Goal: Task Accomplishment & Management: Manage account settings

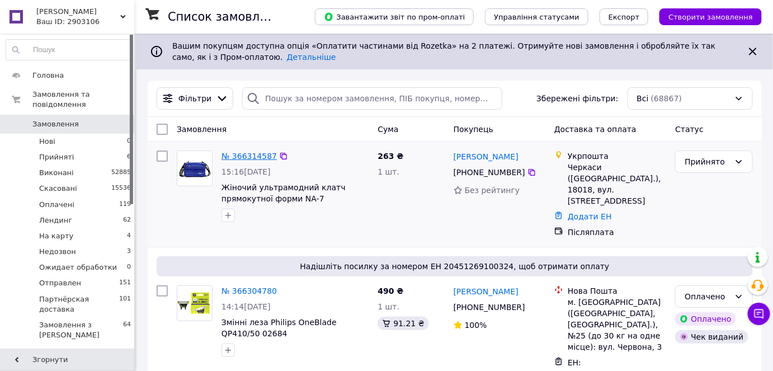
click at [240, 161] on div "№ 366314587" at bounding box center [249, 155] width 58 height 13
click at [240, 157] on link "№ 366314587" at bounding box center [248, 156] width 55 height 9
click at [118, 244] on li "Недозвон 3" at bounding box center [69, 252] width 138 height 16
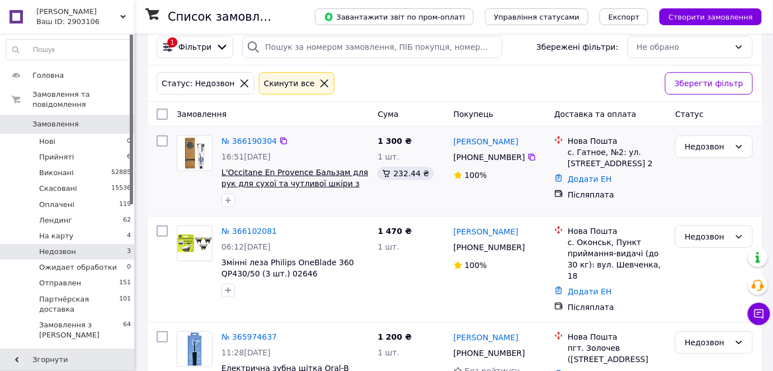
scroll to position [96, 0]
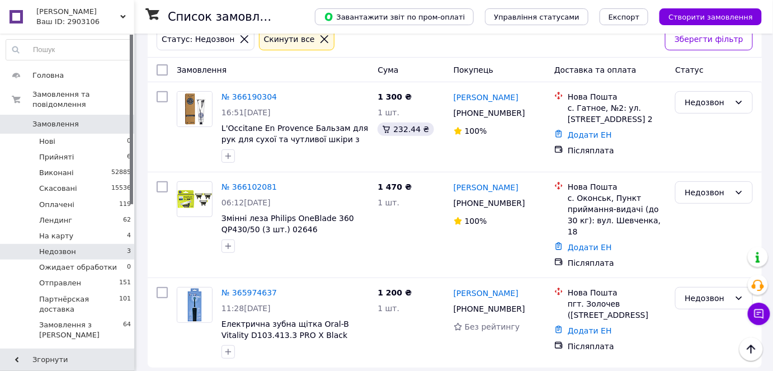
click at [99, 119] on span "Замовлення" at bounding box center [67, 124] width 71 height 10
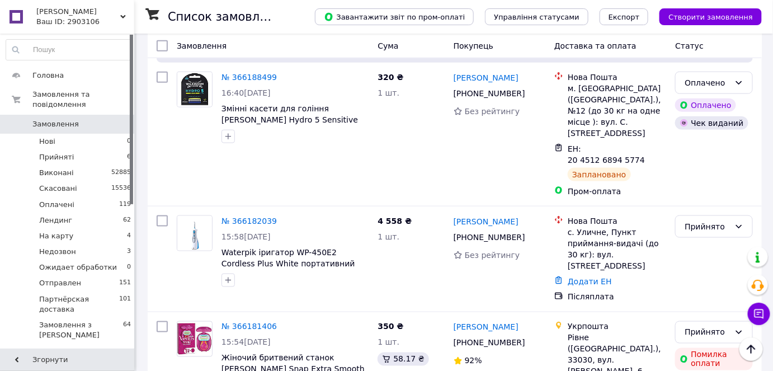
scroll to position [1728, 0]
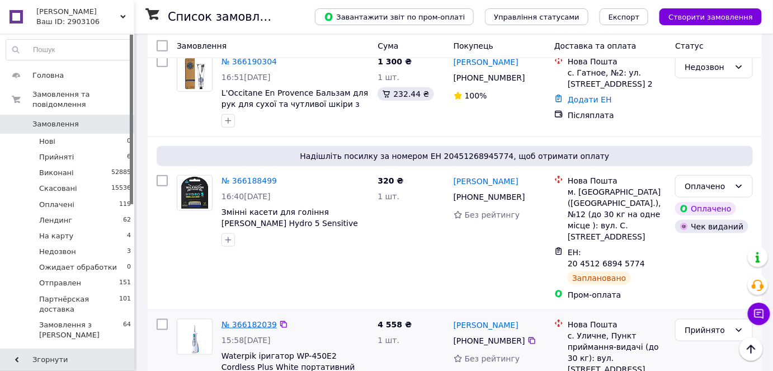
click at [242, 320] on link "№ 366182039" at bounding box center [248, 324] width 55 height 9
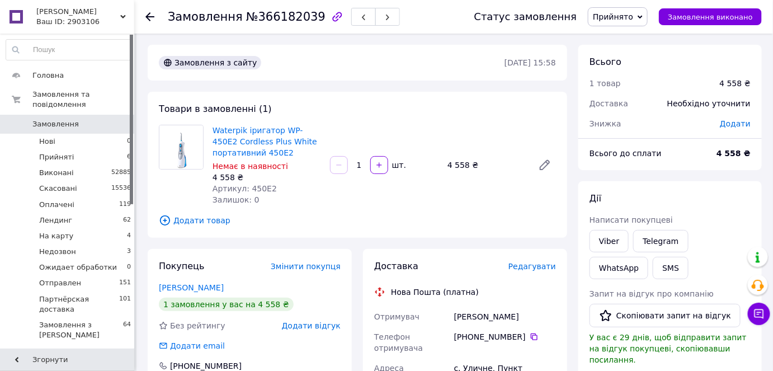
click at [39, 120] on link "Замовлення 0" at bounding box center [69, 124] width 138 height 19
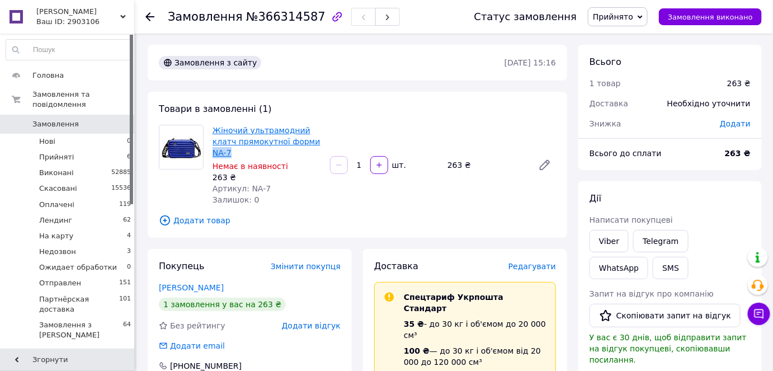
drag, startPoint x: 313, startPoint y: 140, endPoint x: 286, endPoint y: 139, distance: 26.3
click at [286, 139] on span "Жіночий ультрамодний клатч прямокутної форми NA-7" at bounding box center [266, 142] width 108 height 34
copy link "NA-7"
click at [317, 194] on div "Залишок: 0" at bounding box center [266, 199] width 108 height 11
drag, startPoint x: 314, startPoint y: 139, endPoint x: 211, endPoint y: 122, distance: 104.8
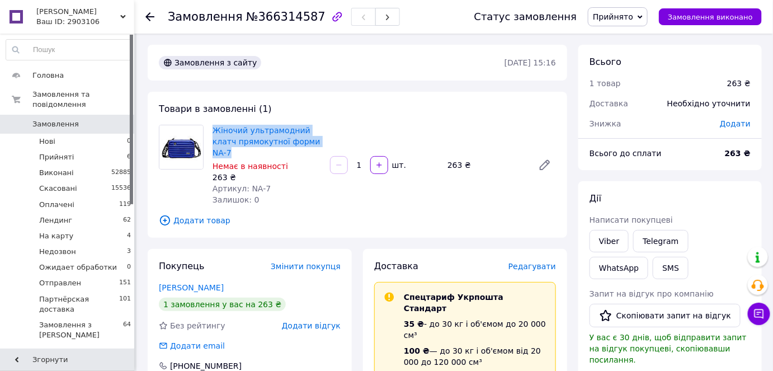
click at [211, 122] on div "Жіночий ультрамодний клатч прямокутної форми NA-7 Немає в наявності 263 ₴ Артик…" at bounding box center [266, 164] width 117 height 85
copy link "Жіночий ультрамодний клатч прямокутної форми NA-7"
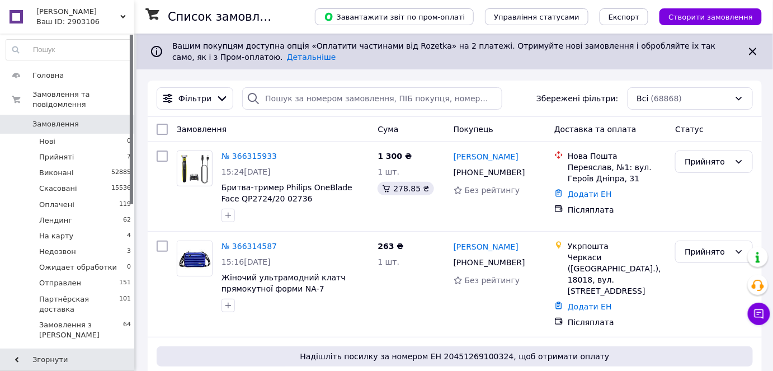
click at [62, 119] on span "Замовлення" at bounding box center [55, 124] width 46 height 10
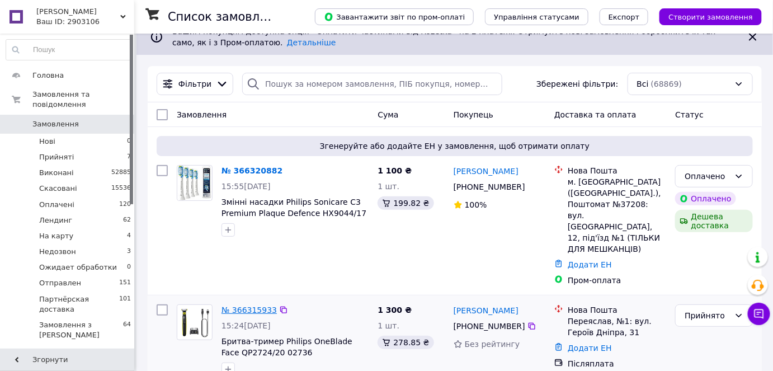
scroll to position [101, 0]
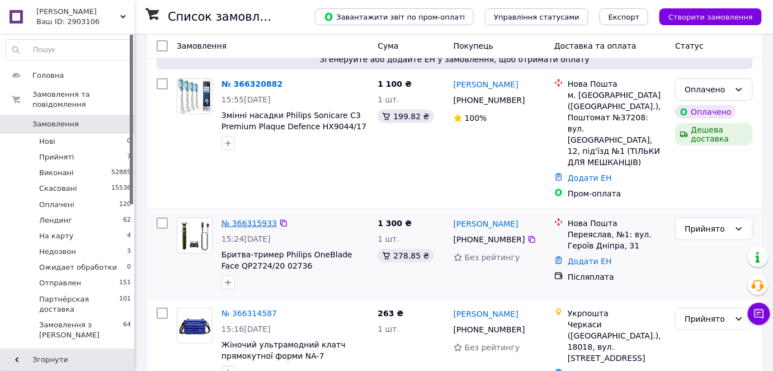
click at [246, 219] on link "№ 366315933" at bounding box center [248, 223] width 55 height 9
click at [238, 79] on link "№ 366320882" at bounding box center [251, 83] width 61 height 9
click at [26, 119] on span at bounding box center [16, 124] width 32 height 10
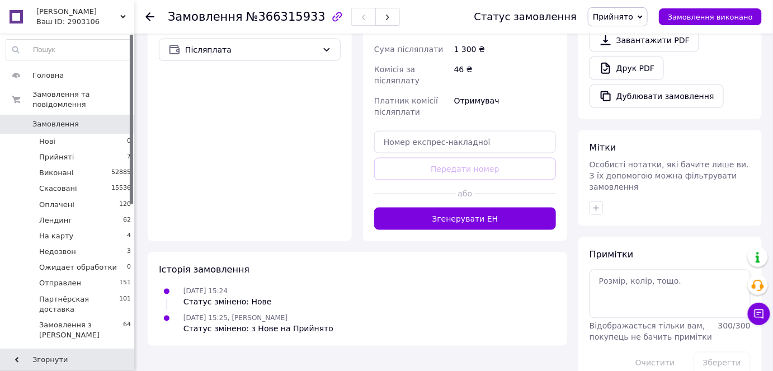
scroll to position [422, 0]
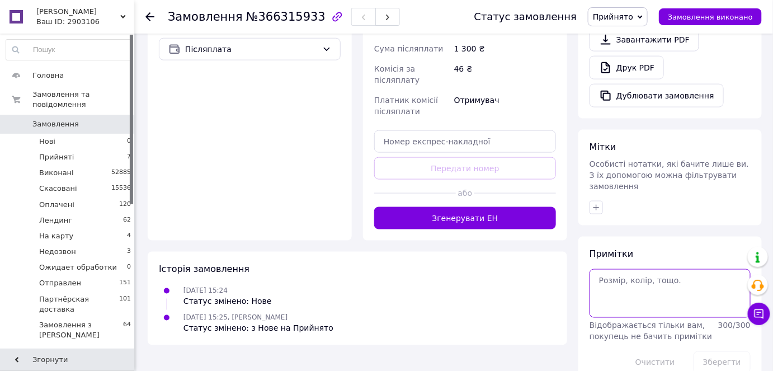
click at [638, 277] on textarea at bounding box center [669, 293] width 161 height 48
type textarea "[PERSON_NAME]"
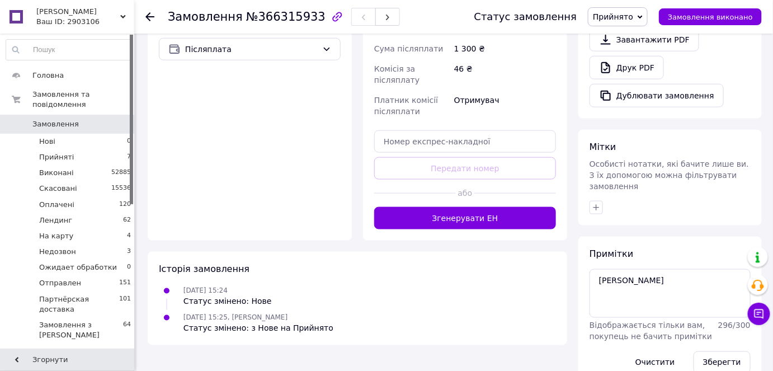
click at [700, 348] on div "Зберегти" at bounding box center [722, 362] width 66 height 31
click at [705, 351] on button "Зберегти" at bounding box center [721, 362] width 57 height 22
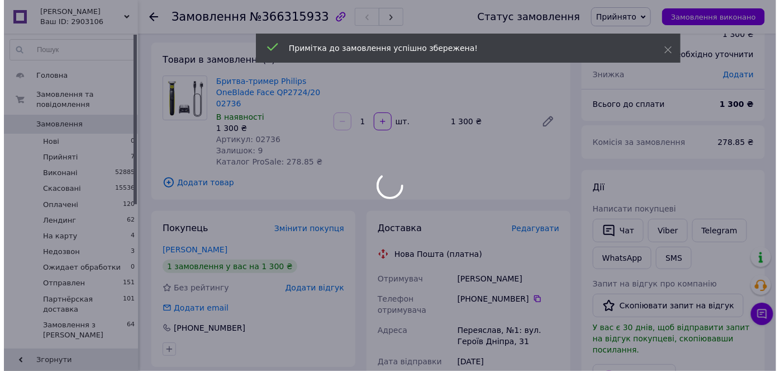
scroll to position [0, 0]
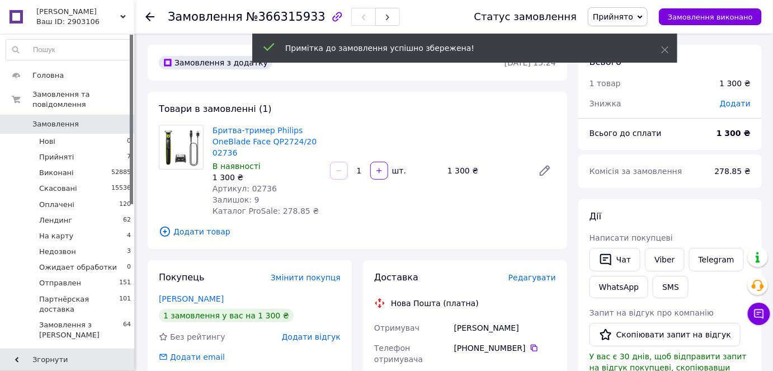
click at [264, 17] on span "№366315933" at bounding box center [285, 16] width 79 height 13
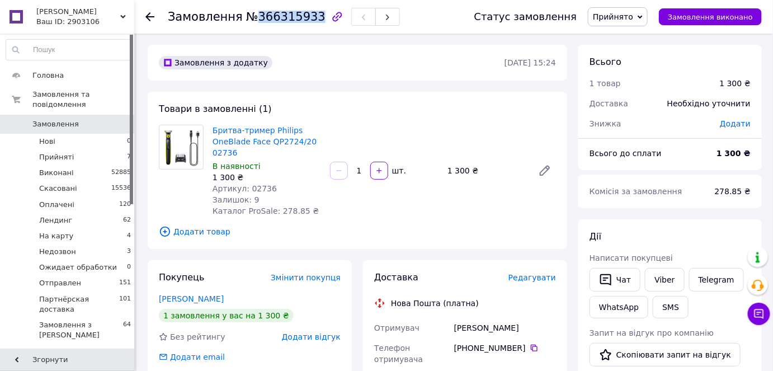
copy span "366315933"
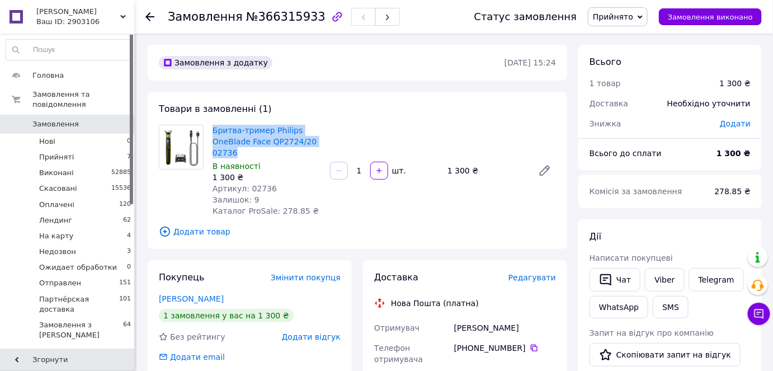
drag, startPoint x: 240, startPoint y: 152, endPoint x: 211, endPoint y: 127, distance: 37.7
click at [211, 127] on div "Бритва-тример Philips OneBlade Face QP2724/20 02736 В наявності 1 300 ₴ Артикул…" at bounding box center [266, 170] width 117 height 96
copy link "Бритва-тример Philips OneBlade Face QP2724/20 02736"
drag, startPoint x: 537, startPoint y: 324, endPoint x: 451, endPoint y: 318, distance: 85.7
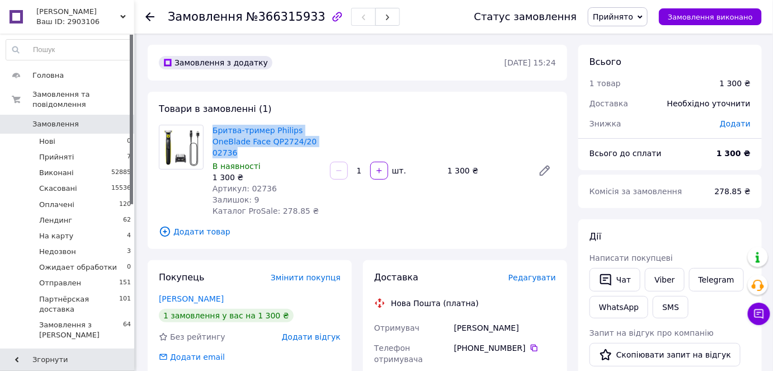
copy div "Отримувач Доброскок Віктор"
click at [555, 273] on span "Редагувати" at bounding box center [532, 277] width 48 height 9
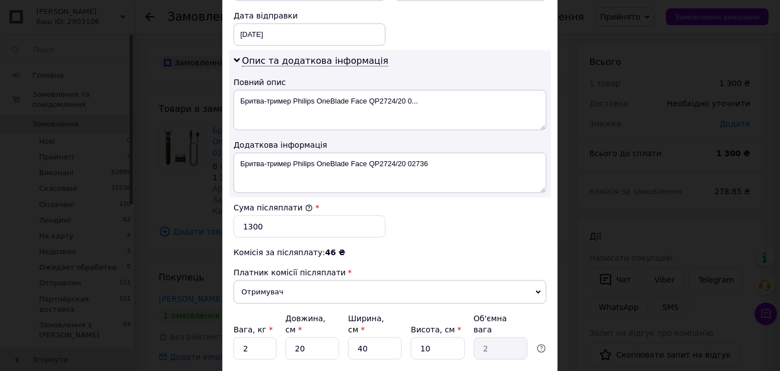
scroll to position [508, 0]
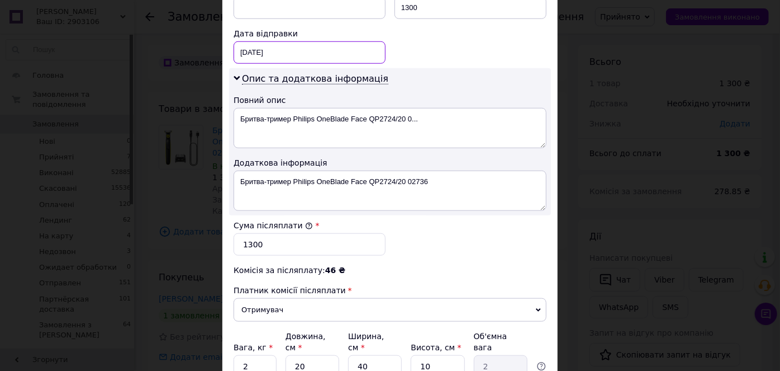
click at [266, 44] on div "[DATE] < 2025 > < Октябрь > Пн Вт Ср Чт Пт Сб Вс 29 30 1 2 3 4 5 6 7 8 9 10 11 …" at bounding box center [310, 52] width 152 height 22
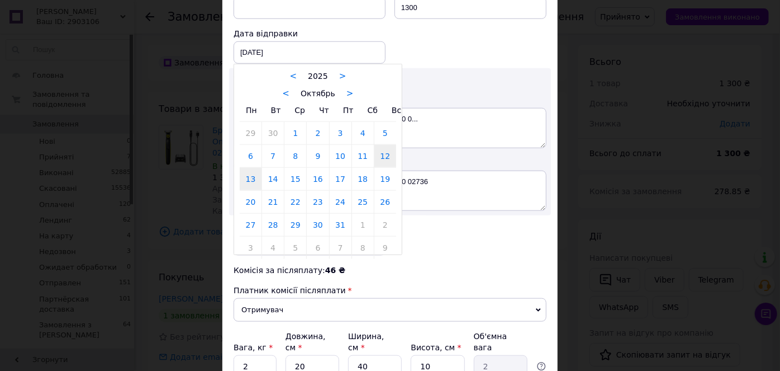
click at [250, 176] on link "13" at bounding box center [251, 179] width 22 height 22
type input "13.10.2025"
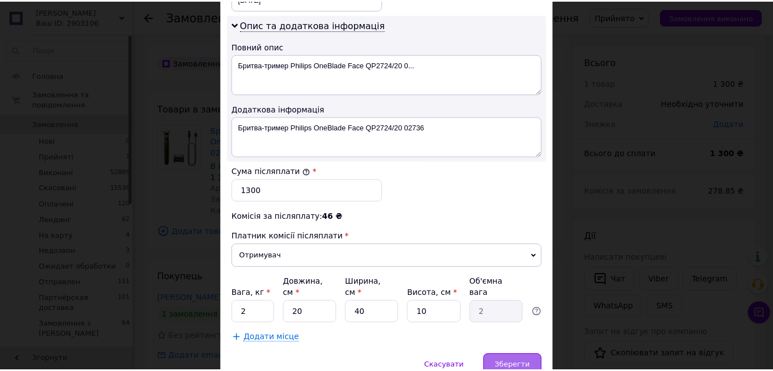
scroll to position [602, 0]
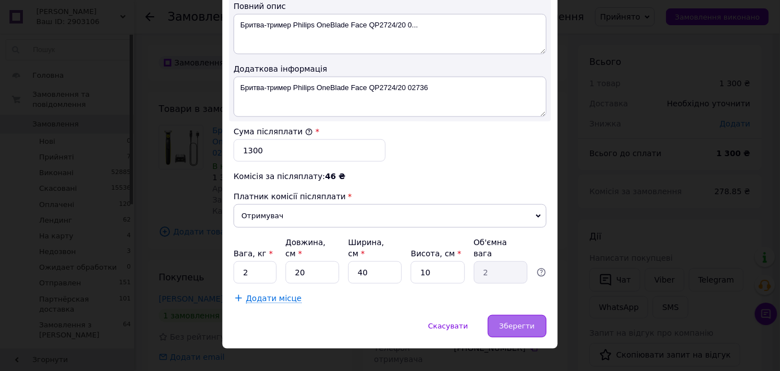
click at [501, 315] on div "Зберегти" at bounding box center [517, 326] width 59 height 22
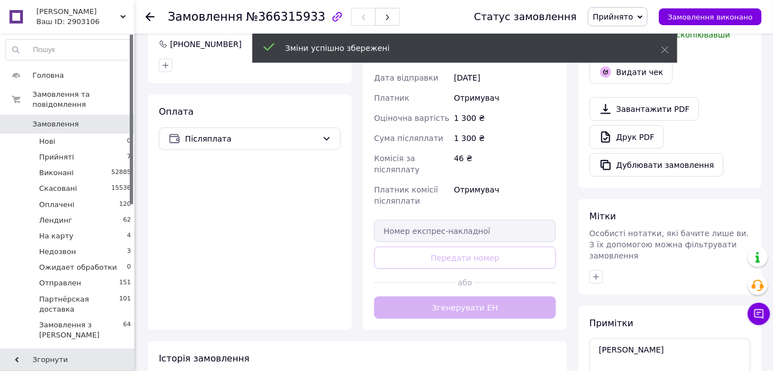
scroll to position [406, 0]
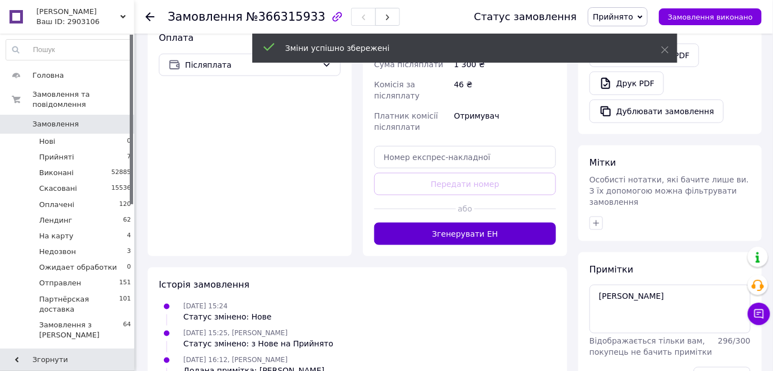
click at [457, 231] on button "Згенерувати ЕН" at bounding box center [465, 234] width 182 height 22
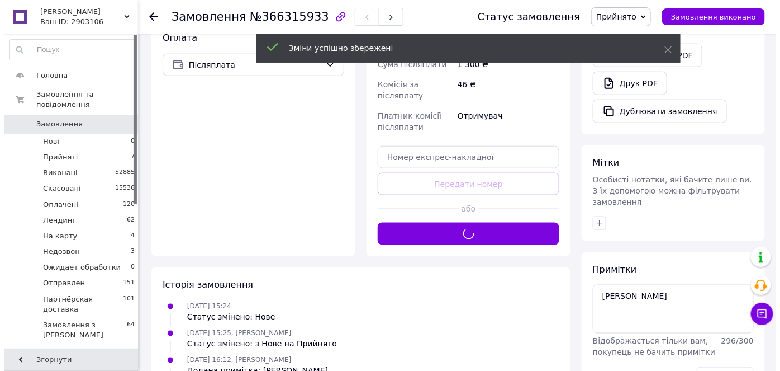
scroll to position [203, 0]
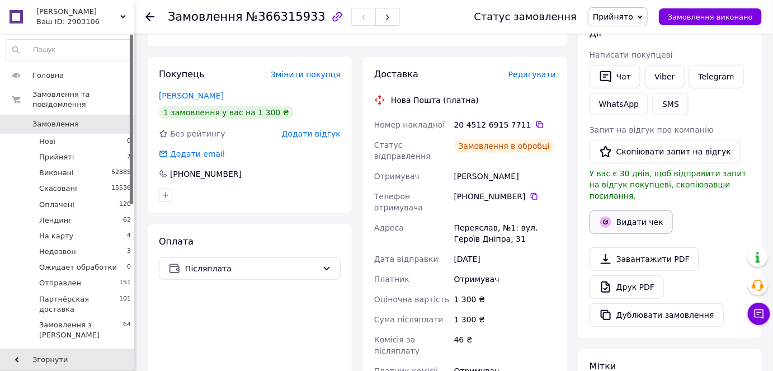
click at [640, 211] on button "Видати чек" at bounding box center [630, 221] width 83 height 23
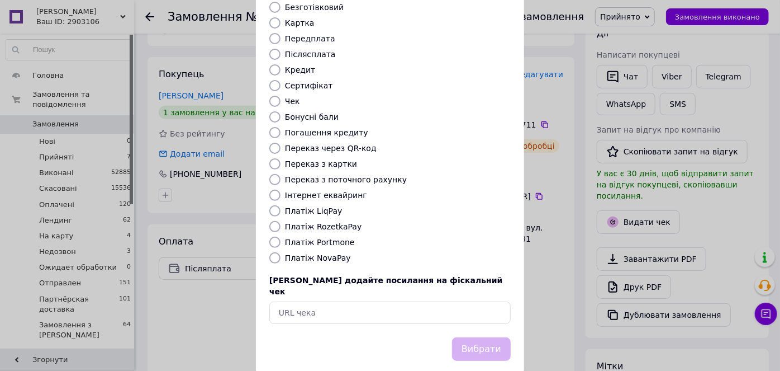
scroll to position [109, 0]
click at [276, 252] on input "Платіж NovaPay" at bounding box center [274, 257] width 11 height 11
radio input "true"
click at [470, 337] on button "Вибрати" at bounding box center [481, 349] width 59 height 24
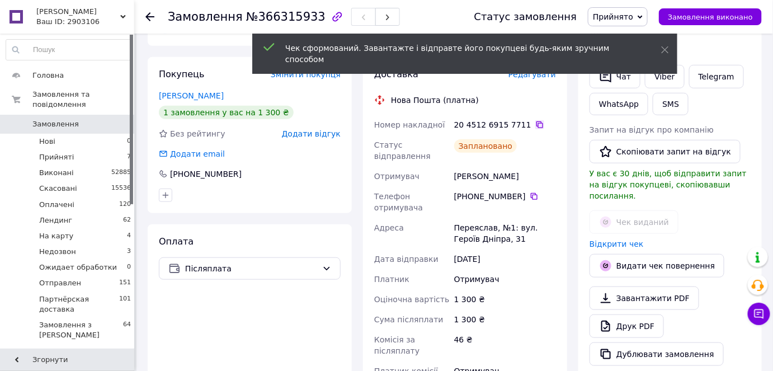
click at [536, 127] on icon at bounding box center [539, 124] width 7 height 7
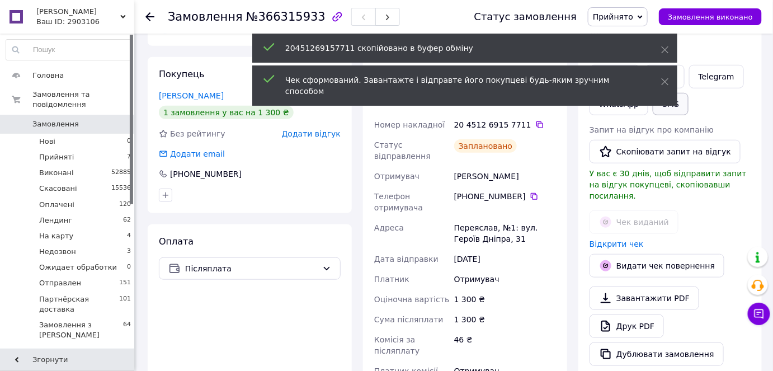
click at [668, 105] on button "SMS" at bounding box center [670, 104] width 36 height 22
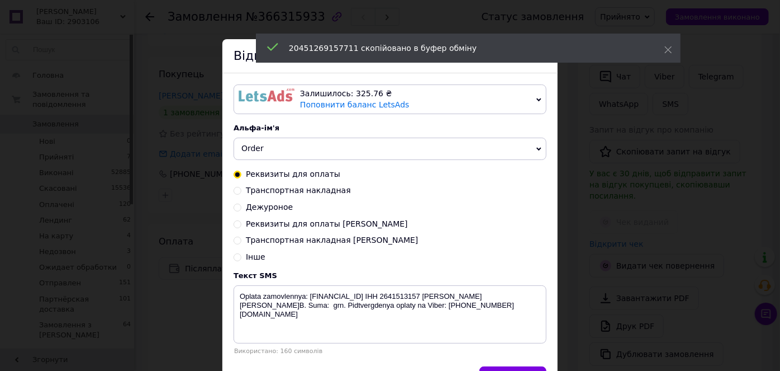
click at [235, 242] on input "Транспортная накладная [PERSON_NAME]" at bounding box center [238, 239] width 8 height 8
radio input "true"
radio input "false"
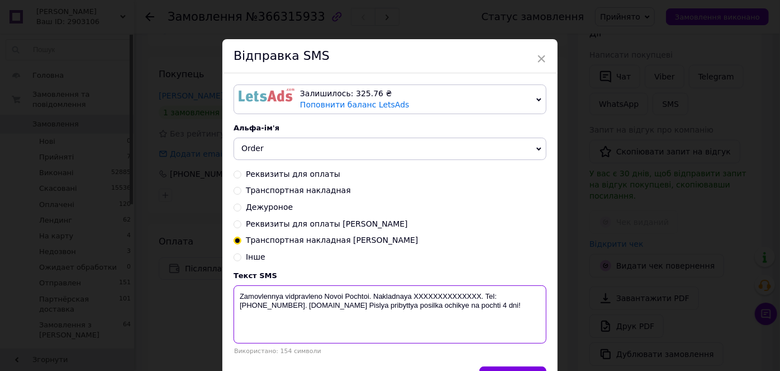
click at [456, 290] on textarea "Zamovlennya vidpravleno Novoi Pochtoi. Nakladnaya XXXXXXXXXXXXXX. Tel: [PHONE_N…" at bounding box center [390, 314] width 313 height 58
paste textarea "20451269157711"
click at [373, 299] on textarea "Zamovlennya vidpravleno Novoi Pochtoi. Nakladnaya 20451269157711. Tel: +3805033…" at bounding box center [390, 314] width 313 height 58
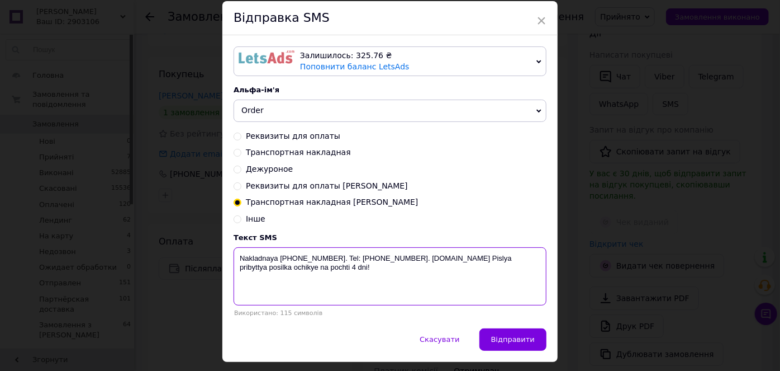
scroll to position [69, 0]
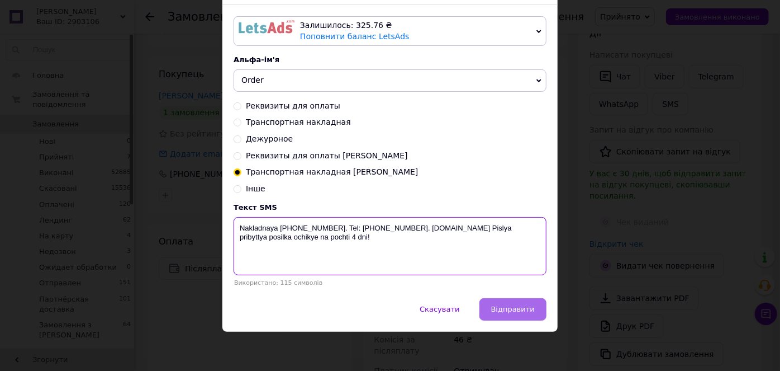
type textarea "Nakladnaya 20451269157711. Tel: +380503351196. biotrading.com.ua Pislya pribytt…"
click at [540, 299] on button "Відправити" at bounding box center [513, 309] width 67 height 22
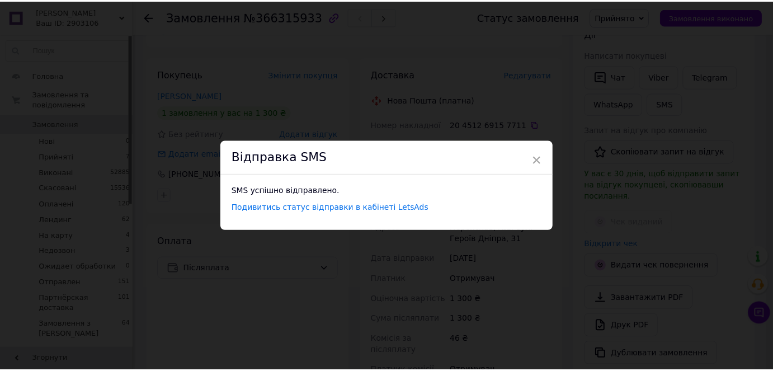
scroll to position [0, 0]
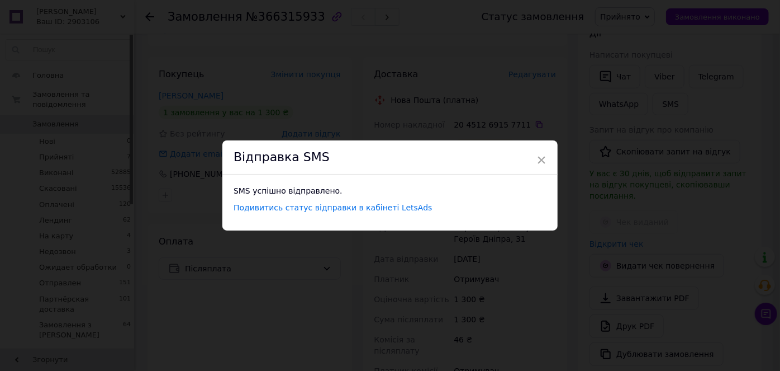
click at [646, 17] on div "× Відправка SMS SMS успішно відправлено. Подивитись статус відправки в кабінеті…" at bounding box center [390, 185] width 780 height 371
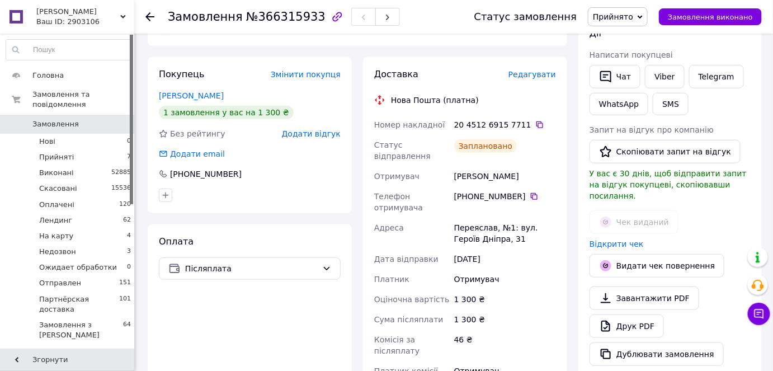
click at [646, 17] on span "Прийнято" at bounding box center [618, 16] width 60 height 19
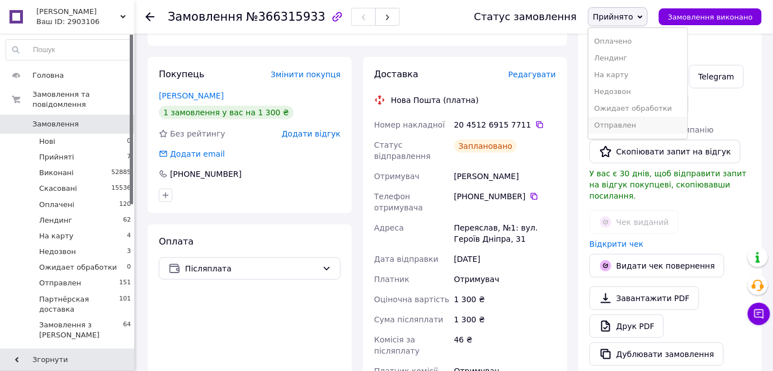
scroll to position [45, 0]
click at [638, 112] on li "Отправлен" at bounding box center [637, 111] width 98 height 17
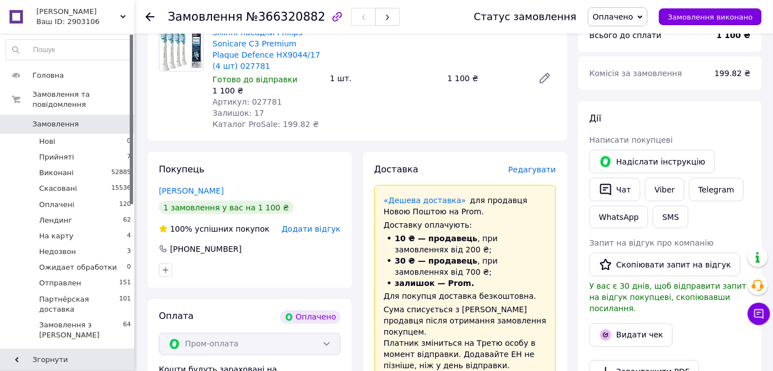
scroll to position [508, 0]
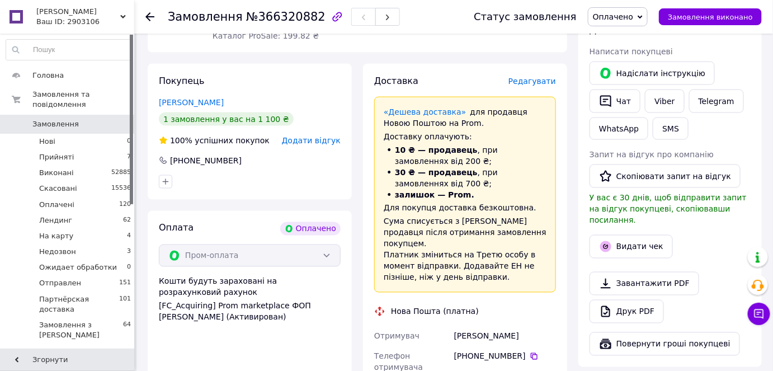
click at [511, 290] on div "Доставка Редагувати «Дешева доставка»   для продавця Новою Поштою на Prom. Дост…" at bounding box center [465, 348] width 182 height 547
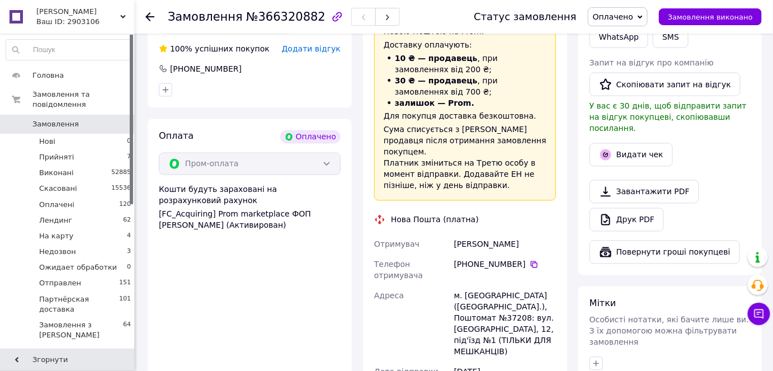
scroll to position [711, 0]
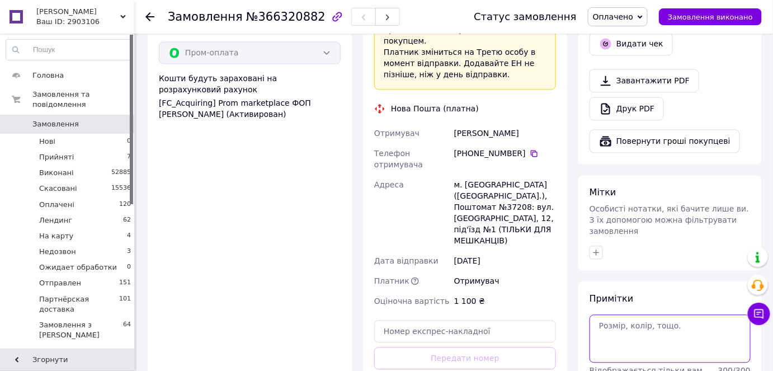
click at [685, 314] on textarea at bounding box center [669, 338] width 161 height 48
type textarea "Надя"
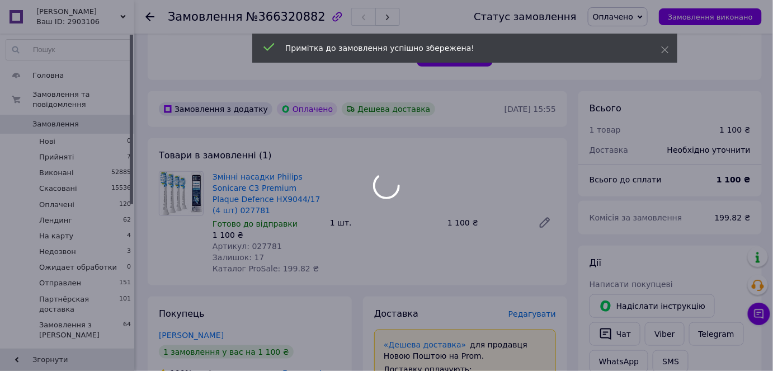
scroll to position [254, 0]
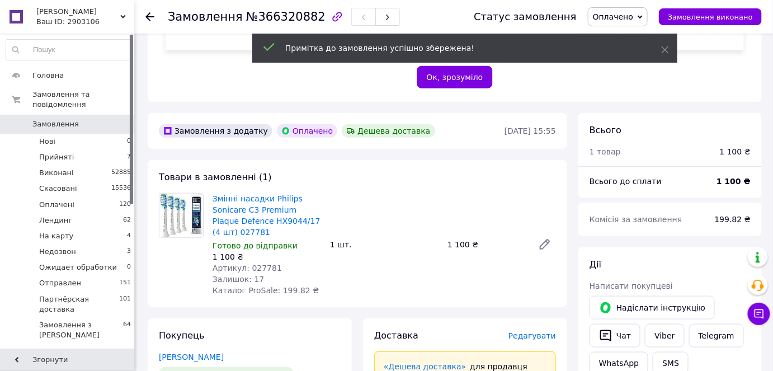
click at [273, 20] on span "№366320882" at bounding box center [285, 16] width 79 height 13
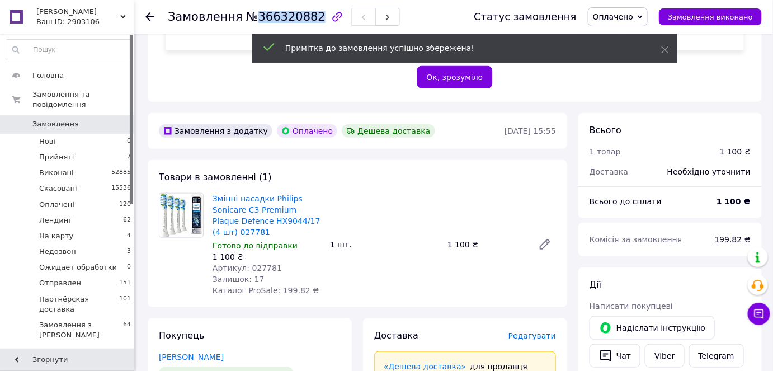
copy span "366320882"
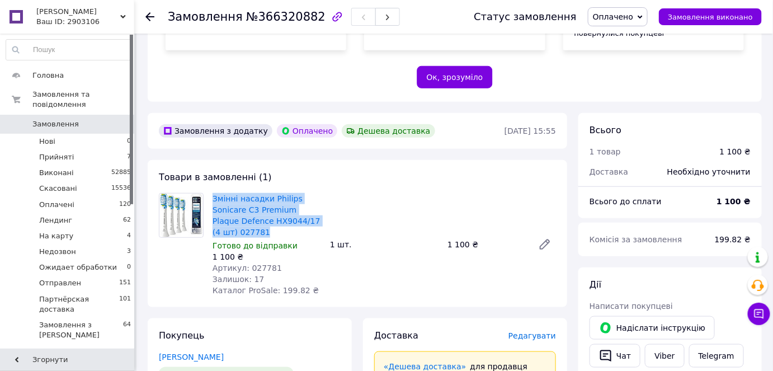
drag, startPoint x: 258, startPoint y: 210, endPoint x: 211, endPoint y: 173, distance: 59.4
click at [211, 191] on div "Змінні насадки Philips Sonicare C3 Premium Plaque Defence HX9044/17 (4 шт) 0277…" at bounding box center [266, 244] width 117 height 107
copy link "Змінні насадки Philips Sonicare C3 Premium Plaque Defence HX9044/17 (4 шт) 0277…"
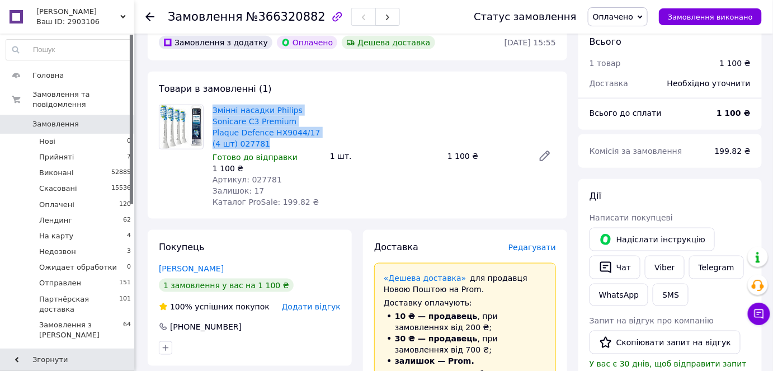
scroll to position [609, 0]
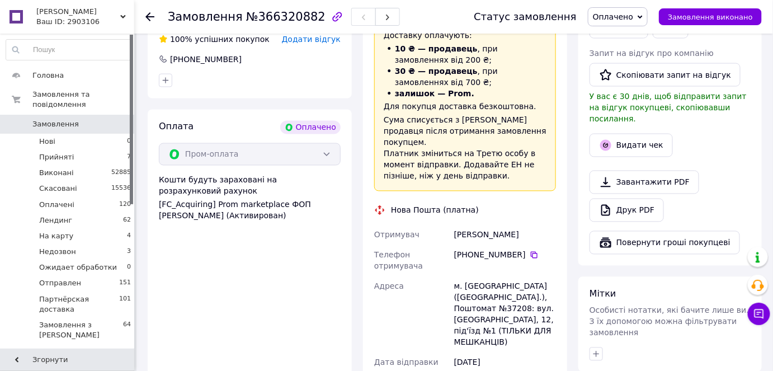
drag, startPoint x: 528, startPoint y: 199, endPoint x: 433, endPoint y: 197, distance: 95.1
click at [433, 225] on div "Отримувач Савченко Ірина Телефон отримувача +380 66 365 23 25   Адреса м. Київ …" at bounding box center [465, 319] width 186 height 188
copy div "Отримувач Савченко Ірина"
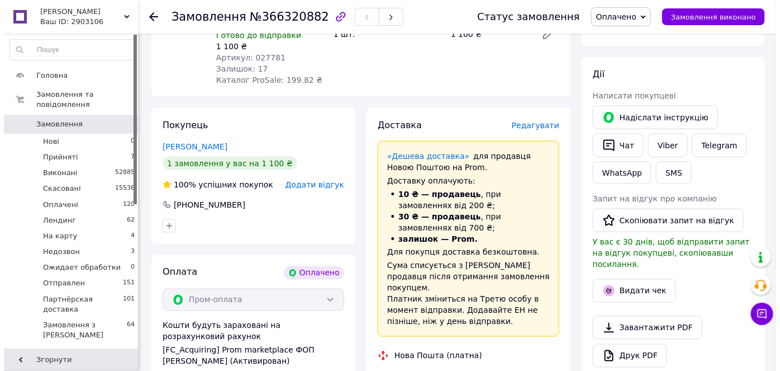
scroll to position [406, 0]
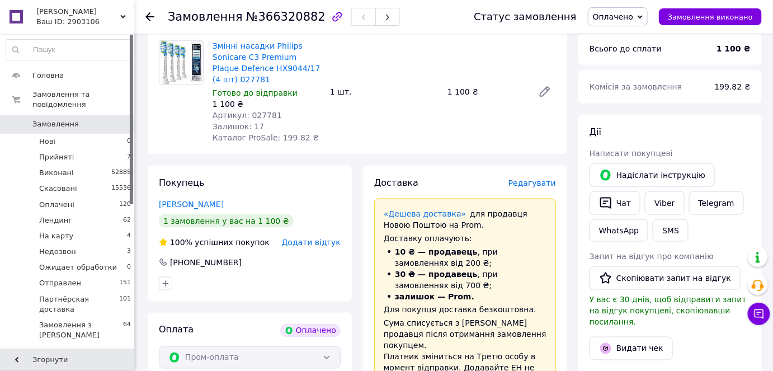
click at [545, 178] on span "Редагувати" at bounding box center [532, 182] width 48 height 9
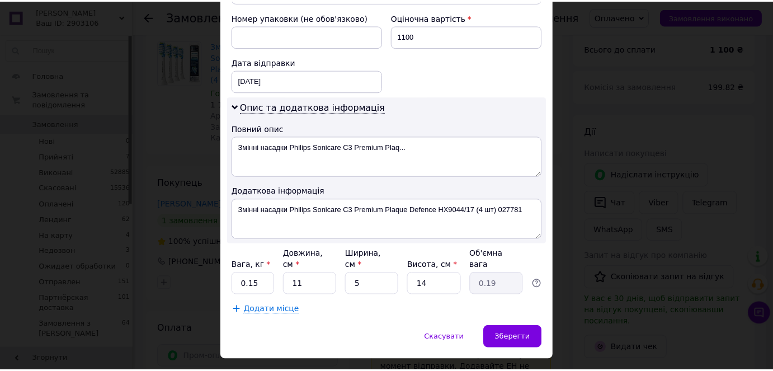
scroll to position [492, 0]
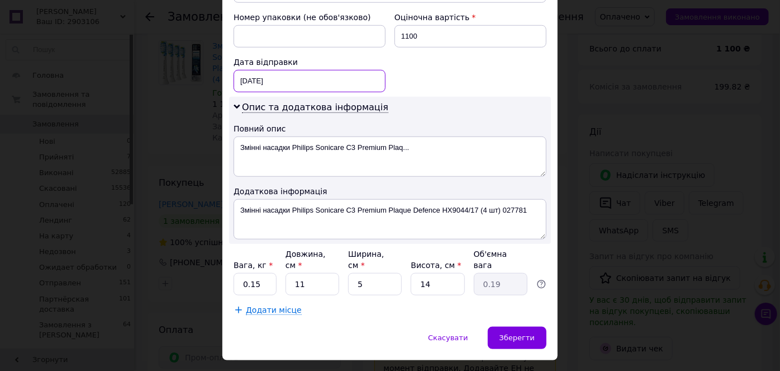
click at [282, 70] on div "12.10.2025 < 2025 > < Октябрь > Пн Вт Ср Чт Пт Сб Вс 29 30 1 2 3 4 5 6 7 8 9 10…" at bounding box center [310, 81] width 152 height 22
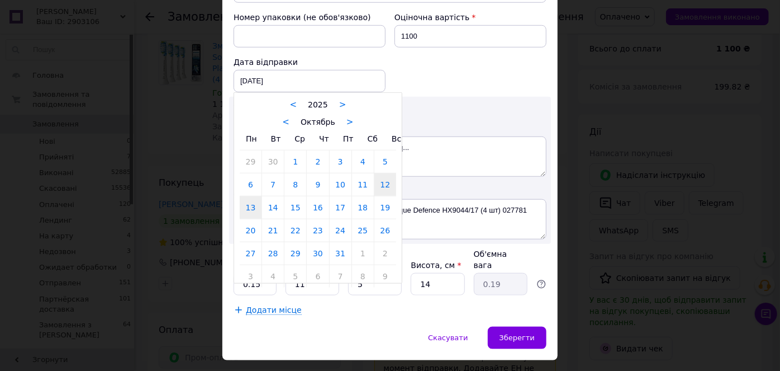
click at [247, 196] on link "13" at bounding box center [251, 207] width 22 height 22
type input "13.10.2025"
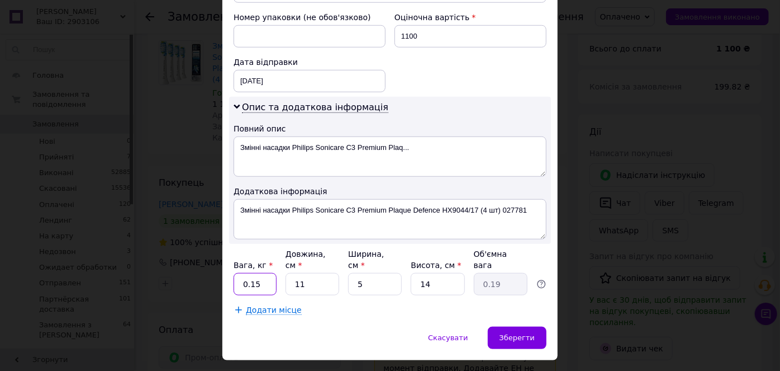
click at [262, 273] on input "0.15" at bounding box center [255, 284] width 43 height 22
type input "0.2"
click at [519, 333] on span "Зберегти" at bounding box center [517, 337] width 35 height 8
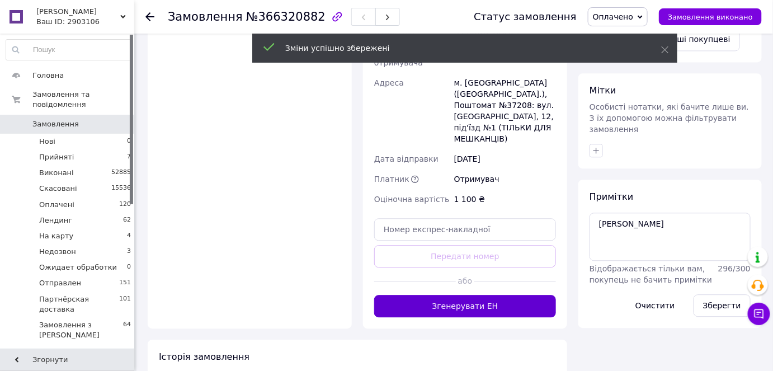
click at [490, 295] on button "Згенерувати ЕН" at bounding box center [465, 306] width 182 height 22
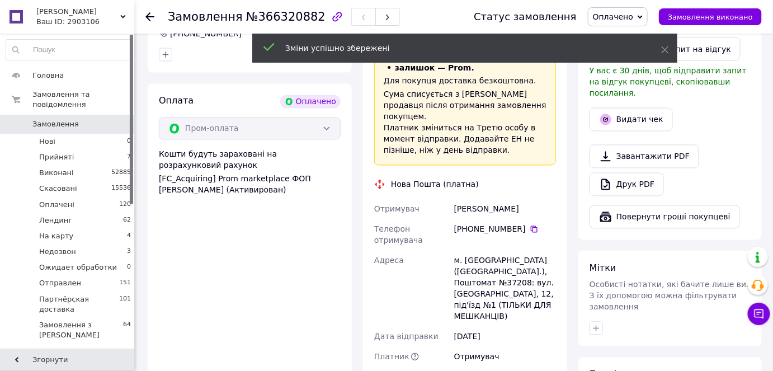
scroll to position [559, 0]
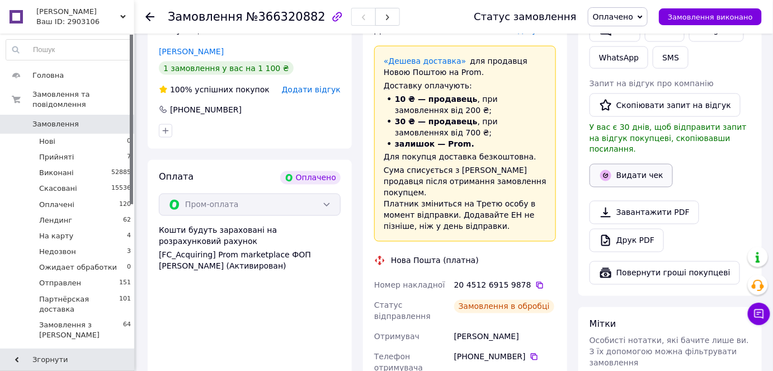
click at [644, 164] on button "Видати чек" at bounding box center [630, 175] width 83 height 23
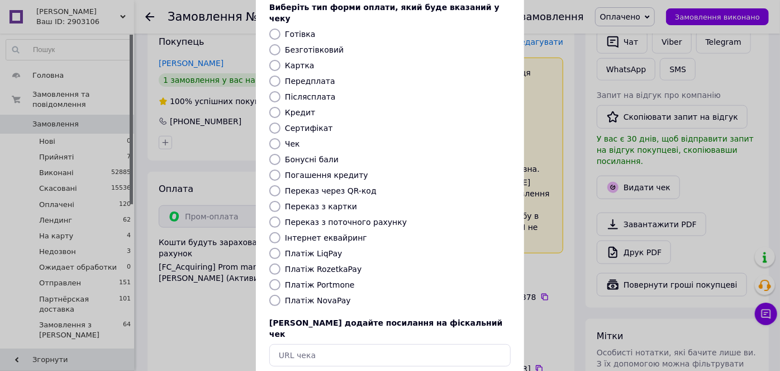
scroll to position [109, 0]
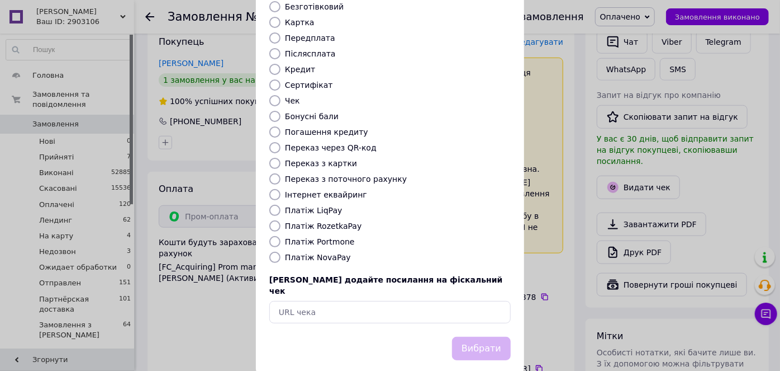
click at [269, 220] on input "Платіж RozetkaPay" at bounding box center [274, 225] width 11 height 11
radio input "true"
click at [467, 337] on button "Вибрати" at bounding box center [481, 349] width 59 height 24
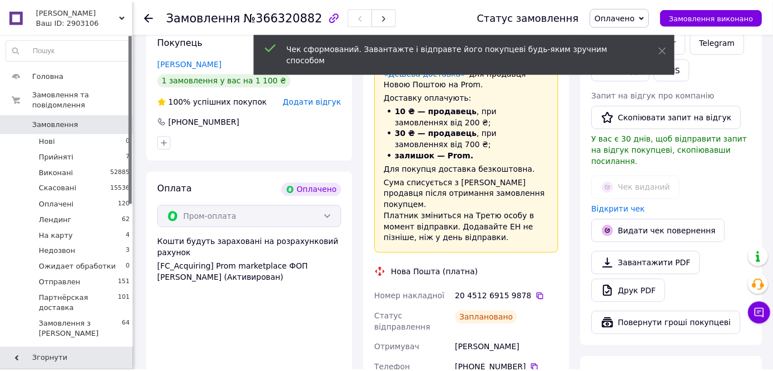
scroll to position [559, 0]
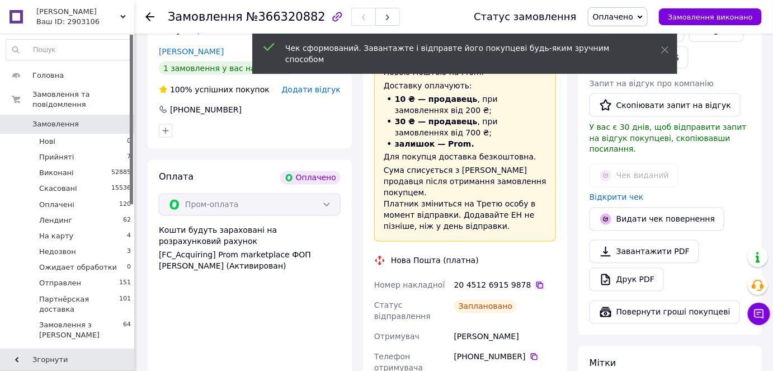
click at [535, 281] on icon at bounding box center [539, 285] width 9 height 9
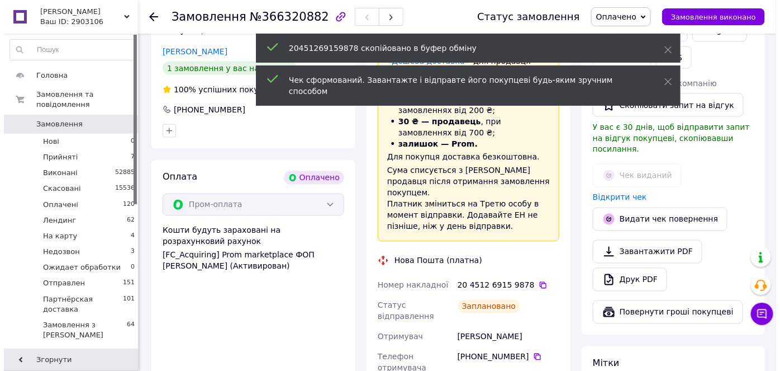
scroll to position [356, 0]
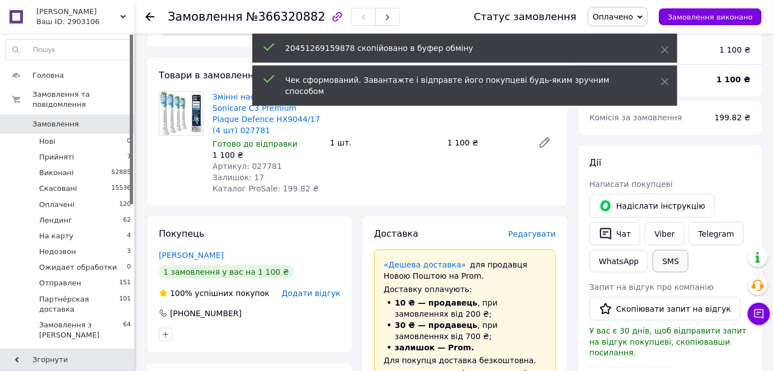
click at [666, 250] on button "SMS" at bounding box center [670, 261] width 36 height 22
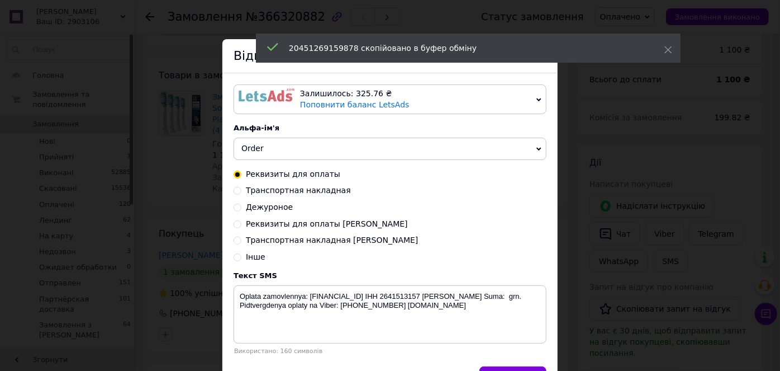
click at [239, 239] on input "Транспортная накладная Надя" at bounding box center [238, 239] width 8 height 8
radio input "true"
radio input "false"
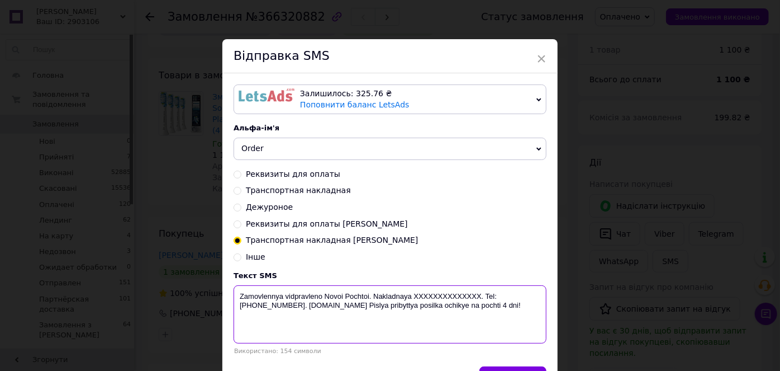
click at [461, 296] on textarea "Zamovlennya vidpravleno Novoi Pochtoi. Nakladnaya XXXXXXXXXXXXXX. Tel: +3805033…" at bounding box center [390, 314] width 313 height 58
paste textarea "20451269159878"
click at [405, 292] on textarea "Zamovlennya vidpravleno Novoi Pochtoi. Nakladnaya 20451269159878. Tel: +3805033…" at bounding box center [390, 314] width 313 height 58
click at [371, 291] on textarea "Zamovlennya vidpravleno Novoi Pochtoi. Nakladna 20451269159878. Tel: +380503351…" at bounding box center [390, 314] width 313 height 58
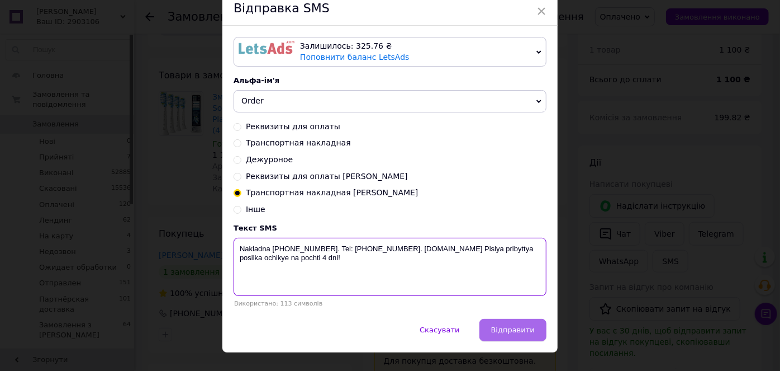
scroll to position [69, 0]
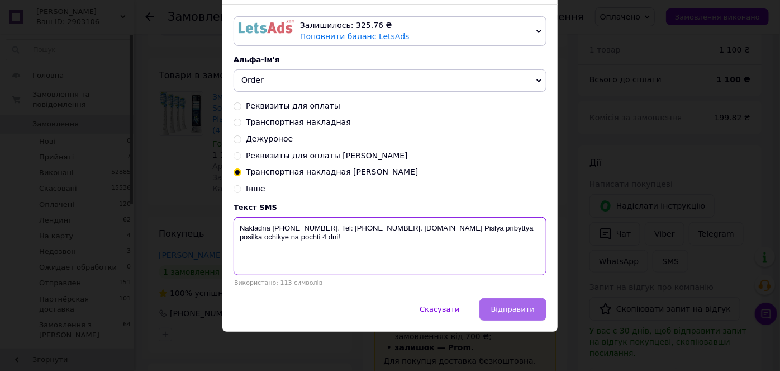
type textarea "Nakladna 20451269159878. Tel: +380503351196. biotrading.com.ua Pislya pribyttya…"
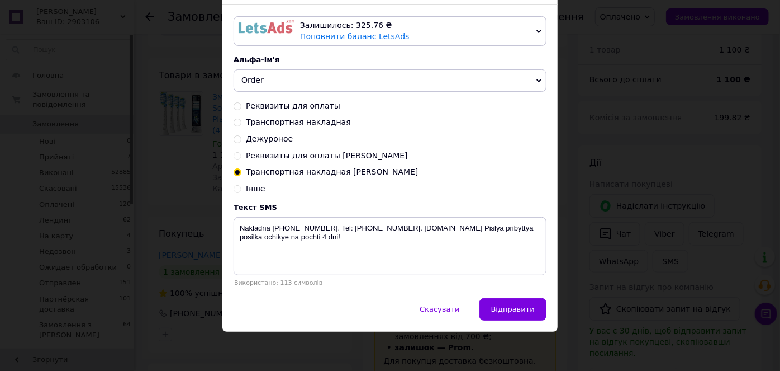
click at [510, 299] on button "Відправити" at bounding box center [513, 309] width 67 height 22
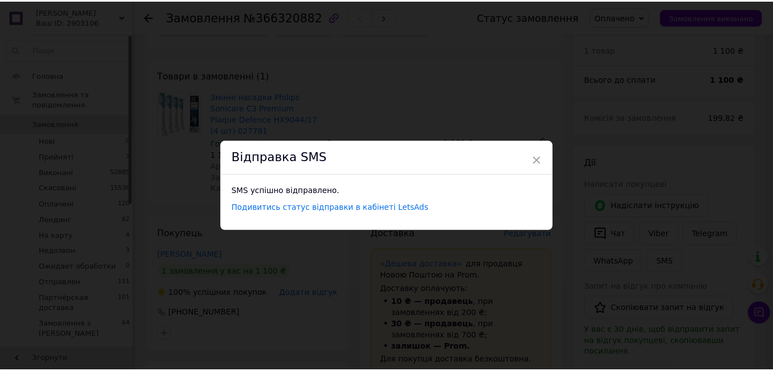
scroll to position [0, 0]
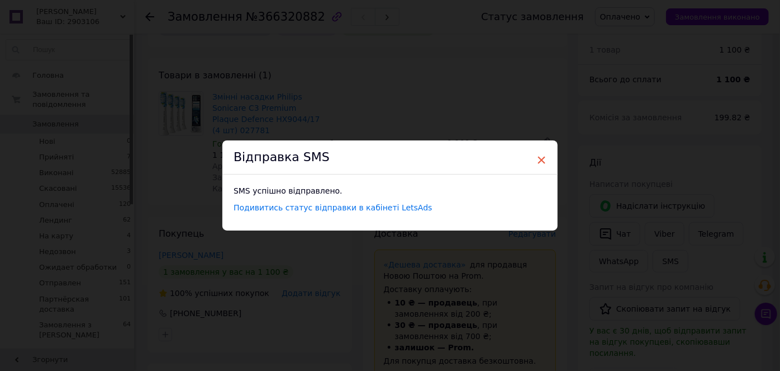
click at [542, 158] on span "×" at bounding box center [542, 159] width 10 height 19
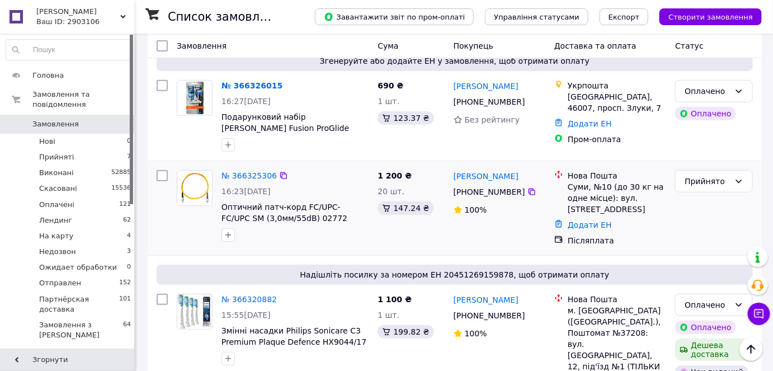
scroll to position [101, 0]
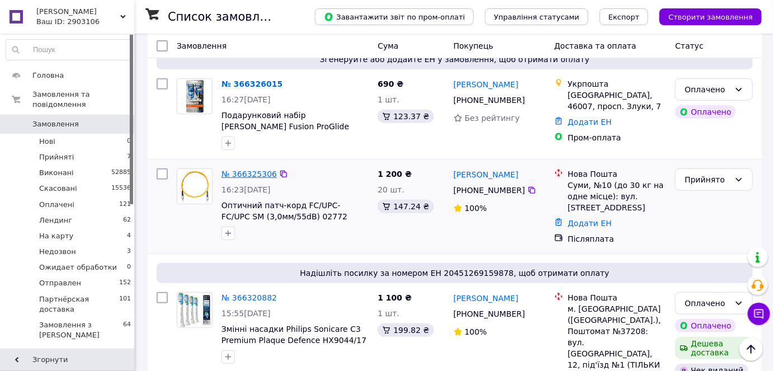
click at [243, 171] on link "№ 366325306" at bounding box center [248, 173] width 55 height 9
click at [250, 84] on link "№ 366326015" at bounding box center [251, 83] width 61 height 9
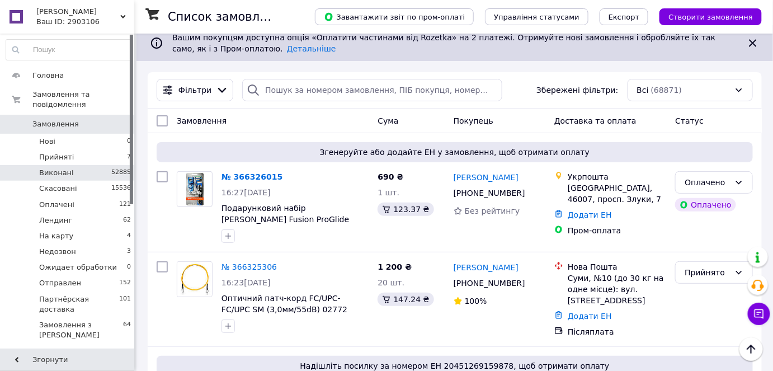
scroll to position [0, 0]
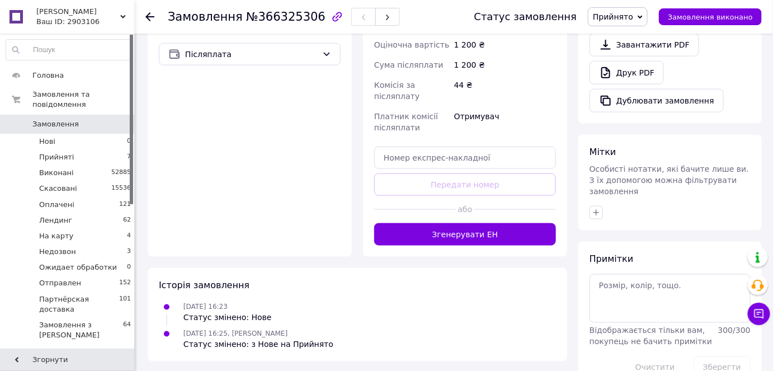
scroll to position [422, 0]
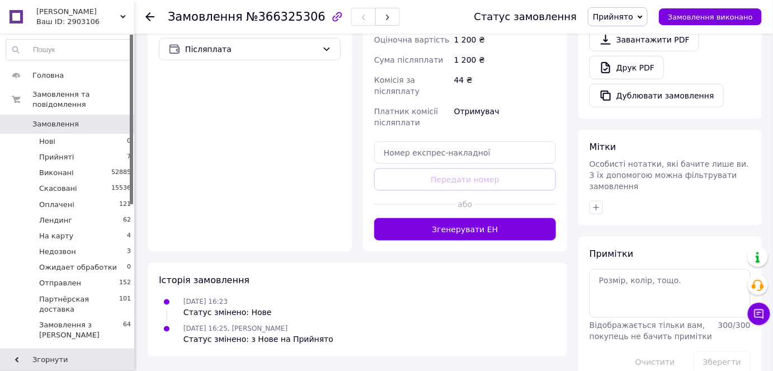
click at [633, 248] on div "Примітки Відображається тільки вам, покупець не бачить примітки 300 / 300 Очист…" at bounding box center [669, 311] width 161 height 126
click at [637, 269] on textarea at bounding box center [669, 293] width 161 height 48
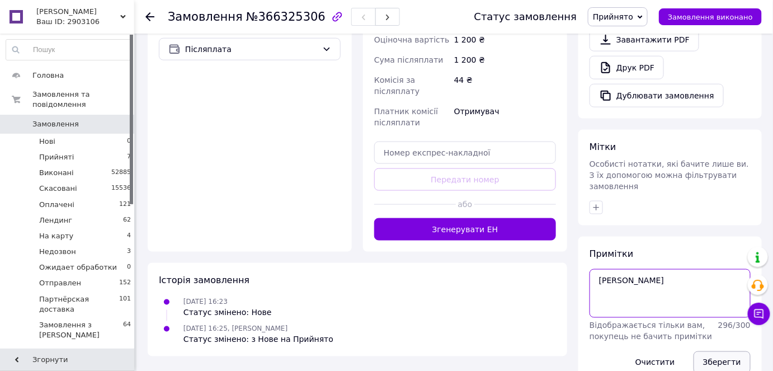
type textarea "[PERSON_NAME]"
click at [708, 351] on button "Зберегти" at bounding box center [721, 362] width 57 height 22
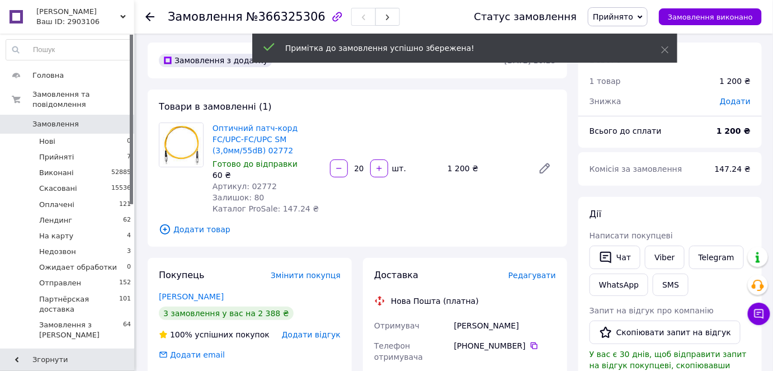
scroll to position [0, 0]
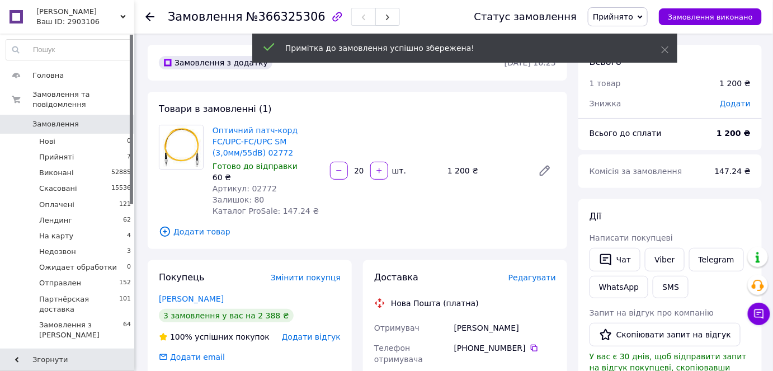
click at [263, 15] on span "№366325306" at bounding box center [285, 16] width 79 height 13
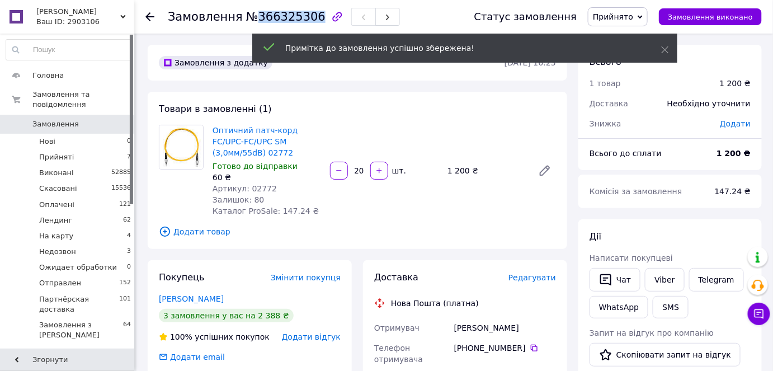
click at [263, 15] on span "№366325306" at bounding box center [285, 16] width 79 height 13
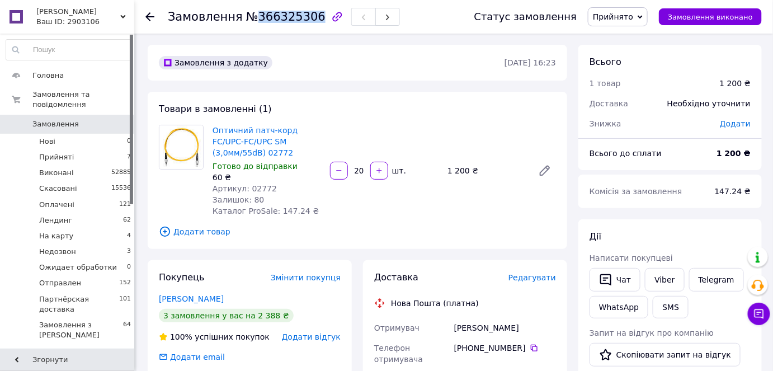
copy span "366325306"
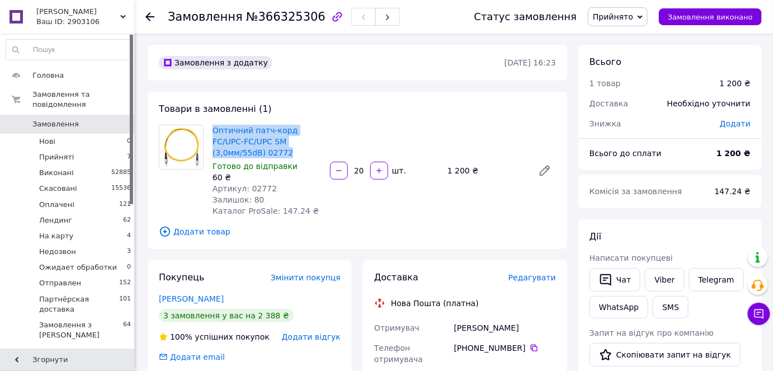
drag, startPoint x: 258, startPoint y: 152, endPoint x: 207, endPoint y: 126, distance: 57.5
click at [207, 126] on div "Оптичний патч-корд FC/UPC-FC/UPC SM (3,0мм/55dB) 02772 Готово до відправки 60 ₴…" at bounding box center [357, 171] width 406 height 92
copy div "Оптичний патч-корд FC/UPC-FC/UPC SM (3,0мм/55dB) 02772"
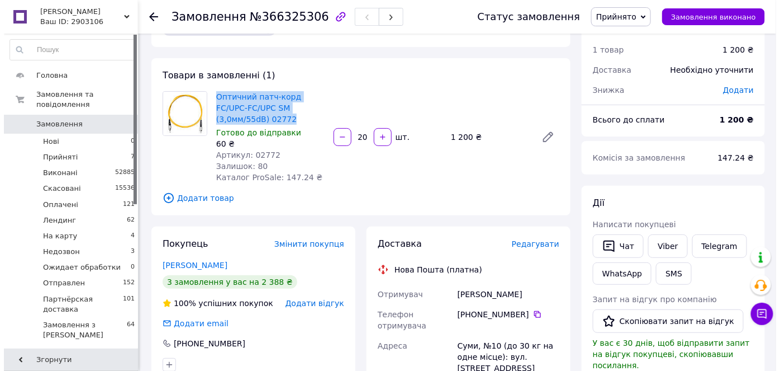
scroll to position [50, 0]
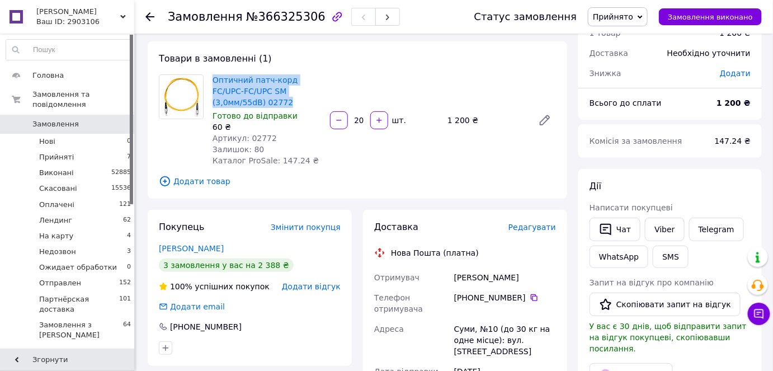
drag, startPoint x: 537, startPoint y: 272, endPoint x: 450, endPoint y: 270, distance: 86.7
copy div "Отримувач Бренік Михайло"
click at [538, 228] on span "Редагувати" at bounding box center [532, 227] width 48 height 9
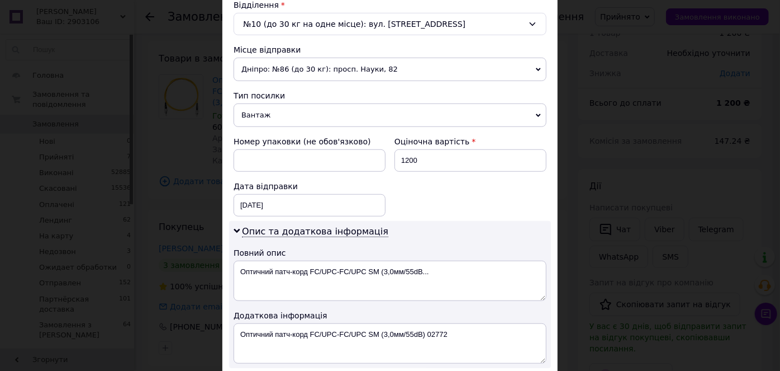
scroll to position [508, 0]
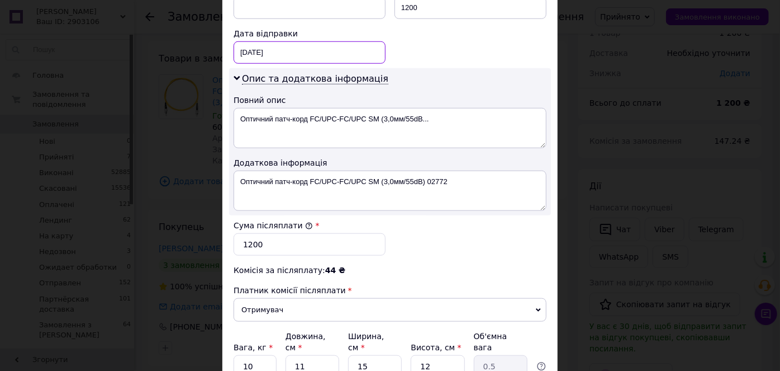
click at [291, 44] on div "12.10.2025 < 2025 > < Октябрь > Пн Вт Ср Чт Пт Сб Вс 29 30 1 2 3 4 5 6 7 8 9 10…" at bounding box center [310, 52] width 152 height 22
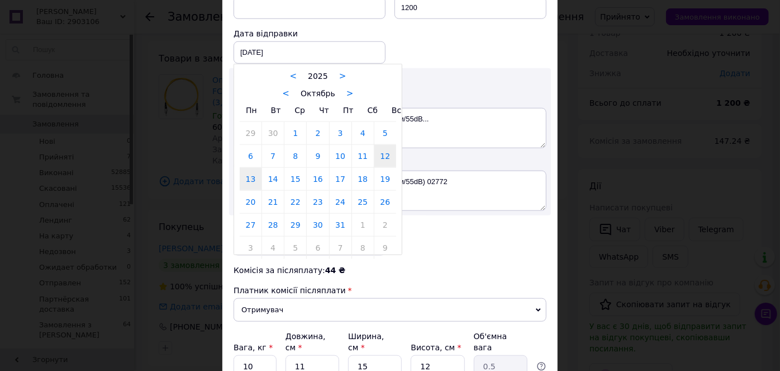
click at [246, 171] on link "13" at bounding box center [251, 179] width 22 height 22
type input "13.10.2025"
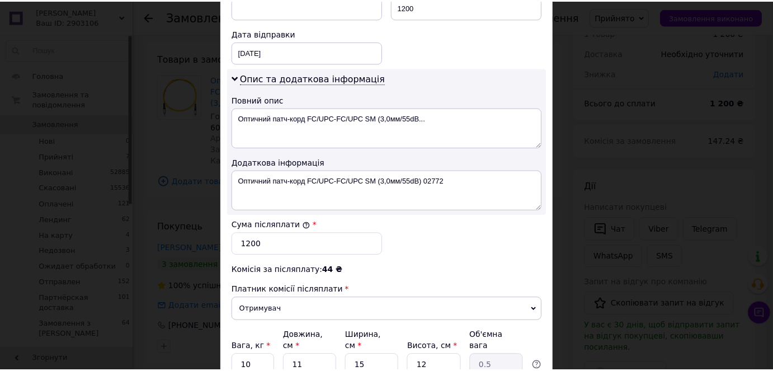
scroll to position [602, 0]
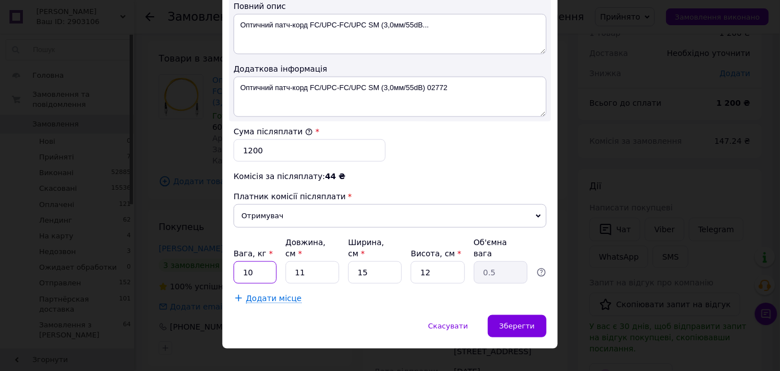
click at [262, 261] on input "10" at bounding box center [255, 272] width 43 height 22
type input "1"
click at [304, 261] on input "11" at bounding box center [313, 272] width 54 height 22
type input "1"
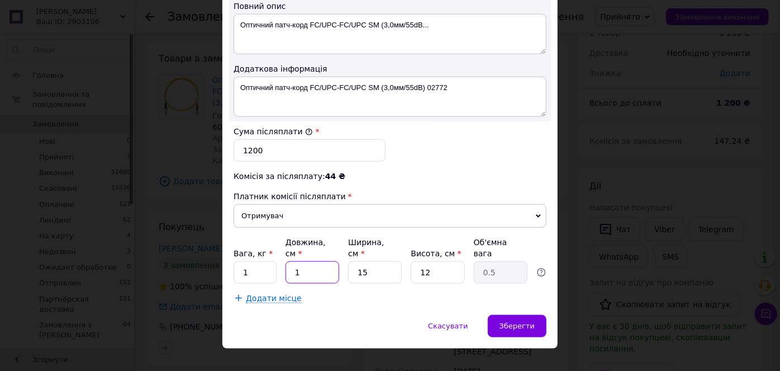
type input "0.1"
type input "2"
type input "0.1"
type input "20"
type input "0.9"
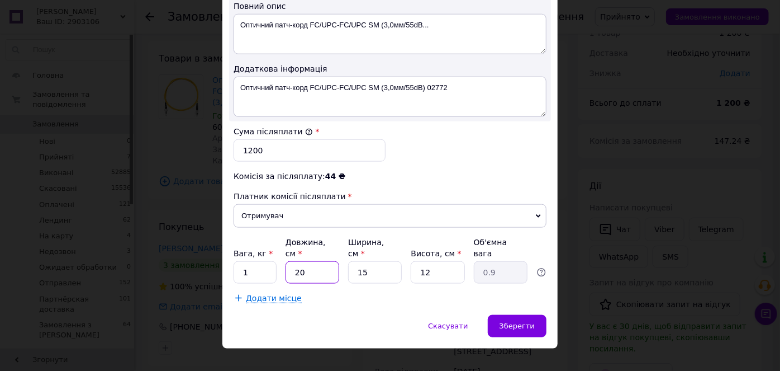
type input "20"
click at [392, 261] on input "15" at bounding box center [375, 272] width 54 height 22
type input "1"
type input "0.1"
type input "2"
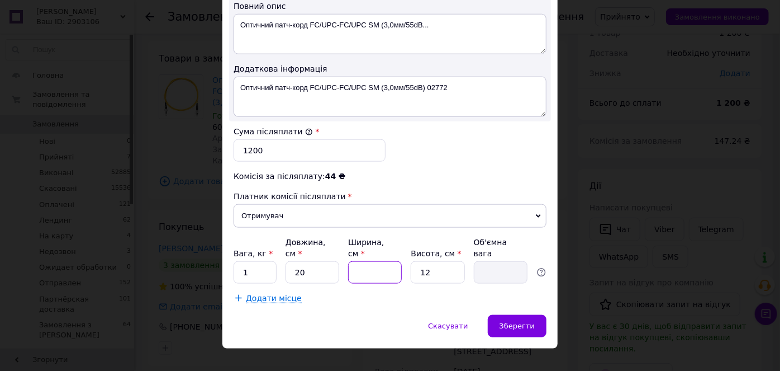
type input "0.12"
type input "20"
type input "1.2"
type input "20"
click at [442, 261] on input "12" at bounding box center [438, 272] width 54 height 22
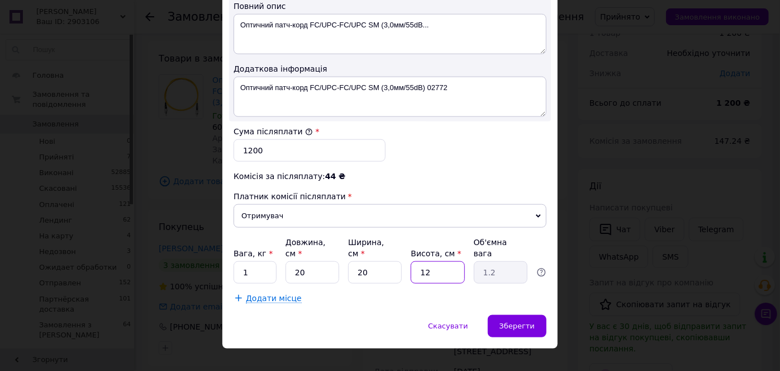
type input "1"
type input "0.1"
type input "10"
type input "1"
type input "10"
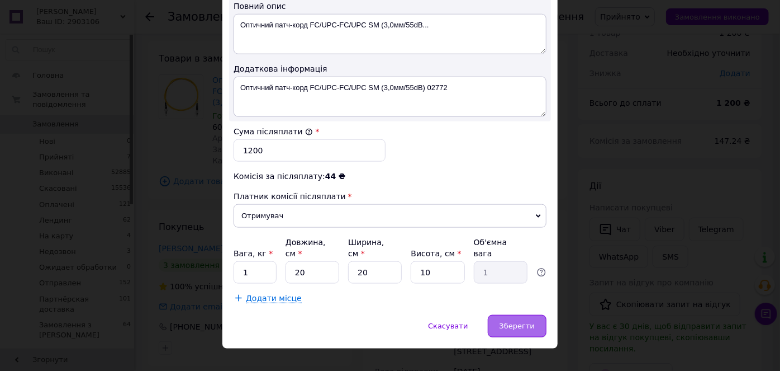
click at [531, 321] on span "Зберегти" at bounding box center [517, 325] width 35 height 8
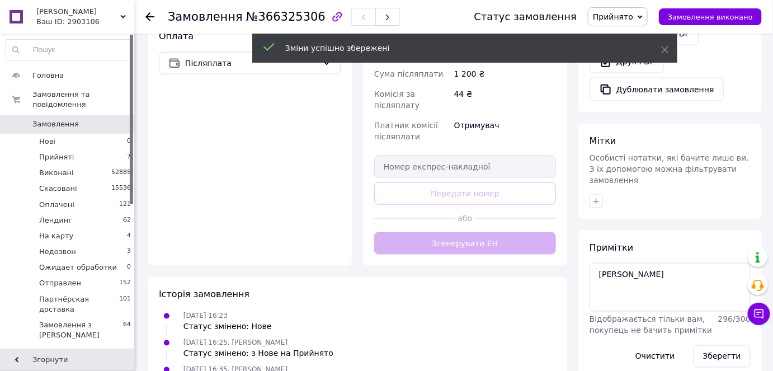
scroll to position [457, 0]
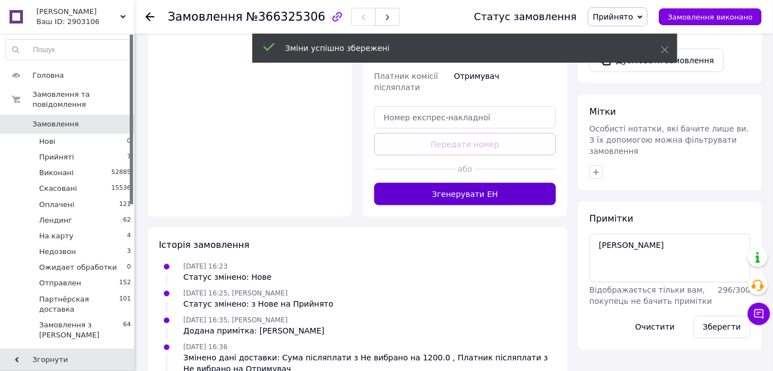
click at [477, 194] on button "Згенерувати ЕН" at bounding box center [465, 194] width 182 height 22
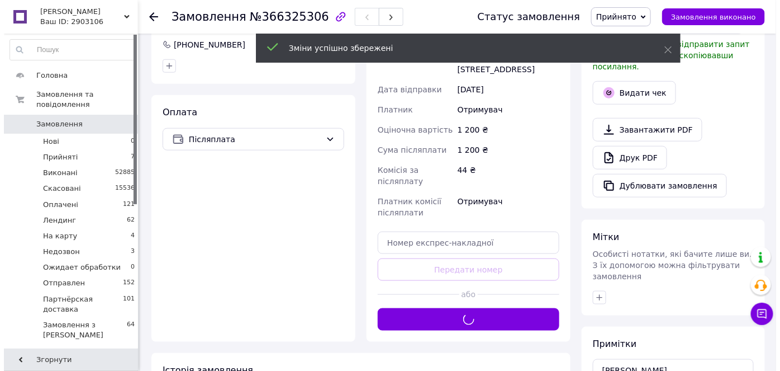
scroll to position [254, 0]
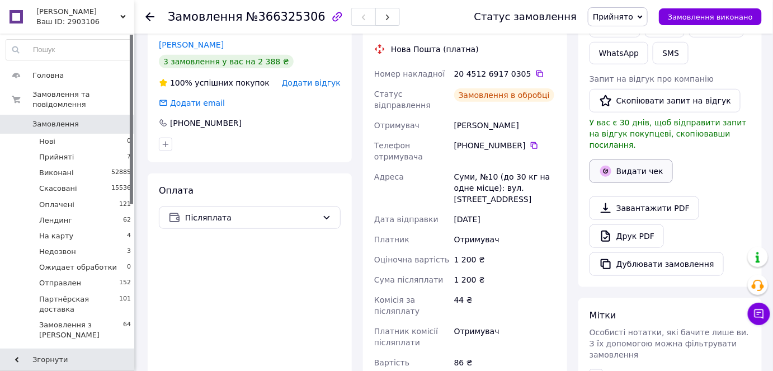
click at [636, 159] on button "Видати чек" at bounding box center [630, 170] width 83 height 23
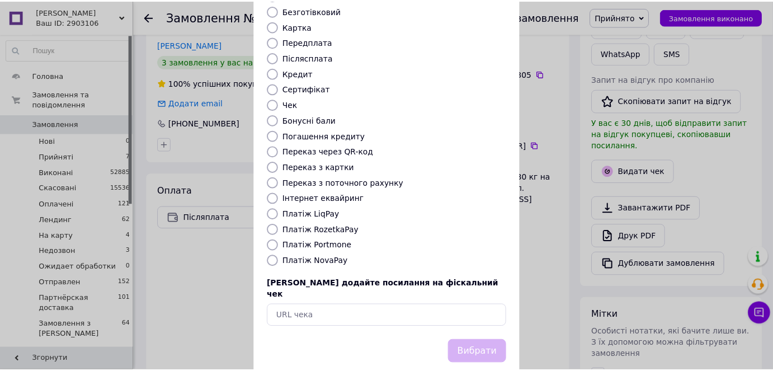
scroll to position [109, 0]
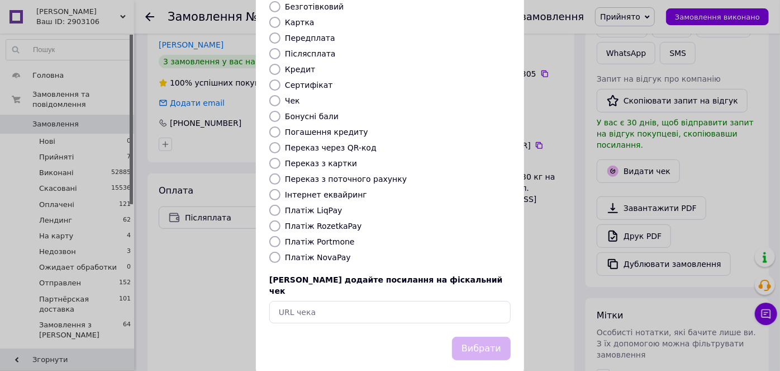
click at [275, 252] on input "Платіж NovaPay" at bounding box center [274, 257] width 11 height 11
radio input "true"
click at [486, 337] on button "Вибрати" at bounding box center [481, 349] width 59 height 24
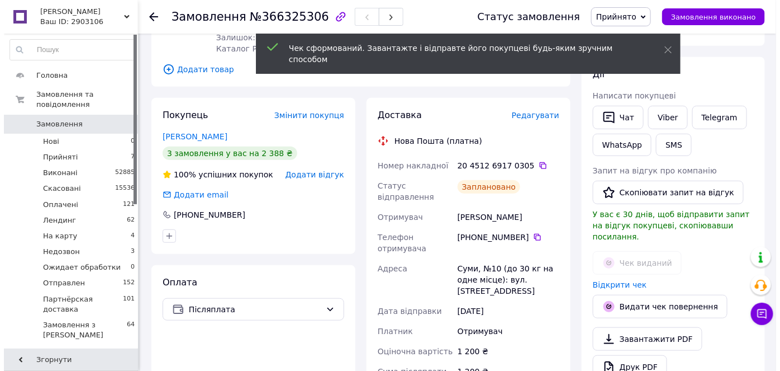
scroll to position [101, 0]
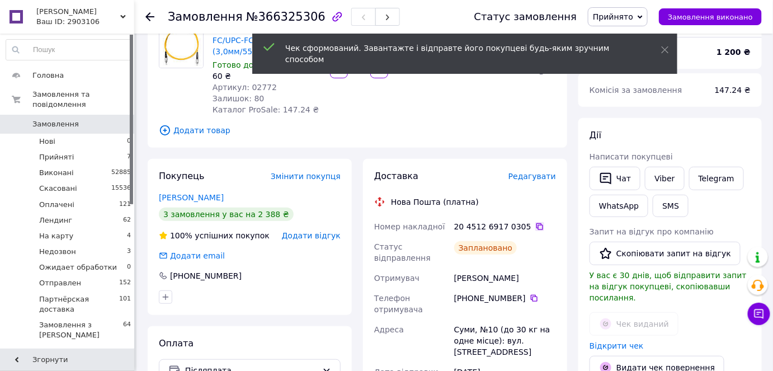
click at [536, 223] on icon at bounding box center [539, 226] width 7 height 7
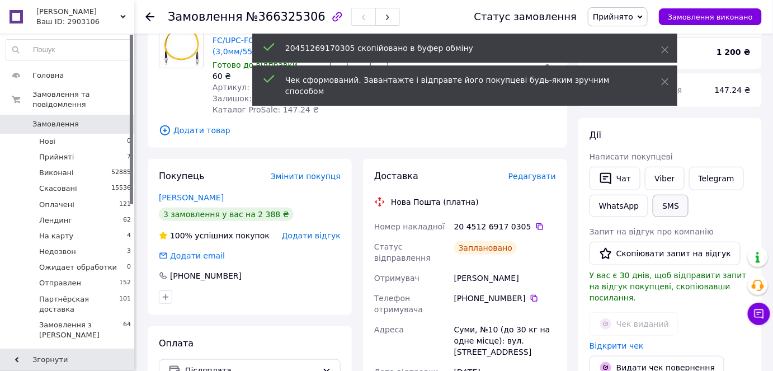
click at [659, 201] on button "SMS" at bounding box center [670, 206] width 36 height 22
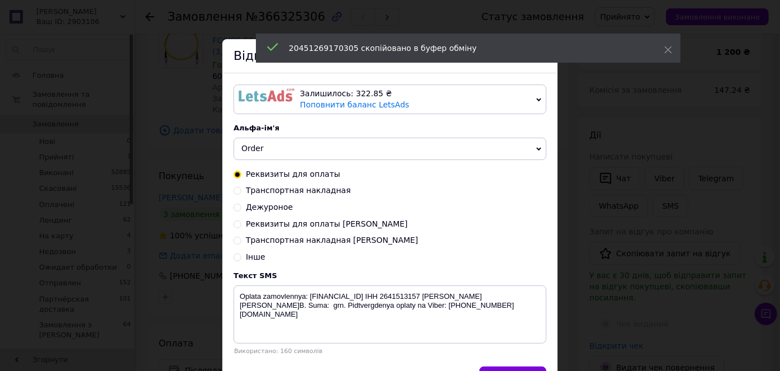
click at [235, 239] on input "Транспортная накладная Надя" at bounding box center [238, 239] width 8 height 8
radio input "true"
radio input "false"
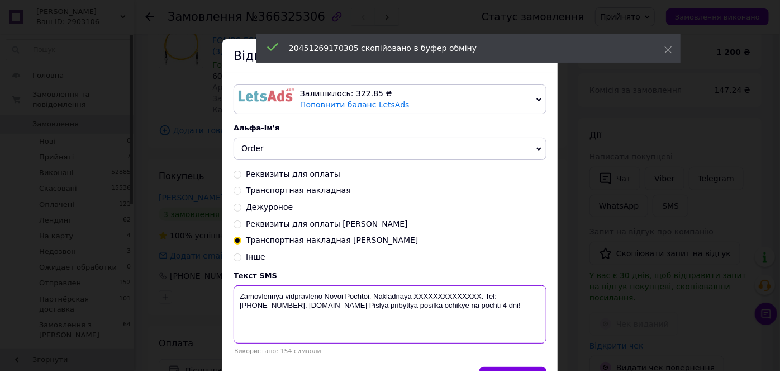
click at [429, 292] on textarea "Zamovlennya vidpravleno Novoi Pochtoi. Nakladnaya XXXXXXXXXXXXXX. Tel: +3805033…" at bounding box center [390, 314] width 313 height 58
click at [428, 292] on textarea "Zamovlennya vidpravleno Novoi Pochtoi. Nakladnaya XXXXXXXXXXXXXX. Tel: +3805033…" at bounding box center [390, 314] width 313 height 58
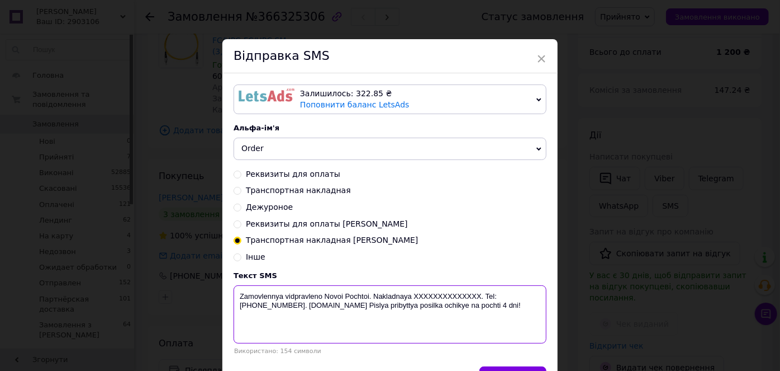
click at [428, 292] on textarea "Zamovlennya vidpravleno Novoi Pochtoi. Nakladnaya XXXXXXXXXXXXXX. Tel: +3805033…" at bounding box center [390, 314] width 313 height 58
paste textarea "20451269170305"
click at [408, 292] on textarea "Zamovlennya vidpravleno Novoi Pochtoi. Nakladnaya 20451269170305. Tel: +3805033…" at bounding box center [390, 314] width 313 height 58
click at [369, 294] on textarea "Zamovlennya vidpravleno Novoi Pochtoi. Nakladna 20451269170305. Tel: +380503351…" at bounding box center [390, 314] width 313 height 58
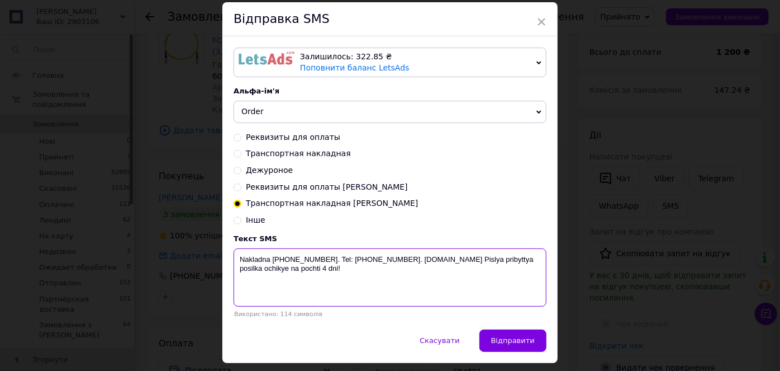
scroll to position [69, 0]
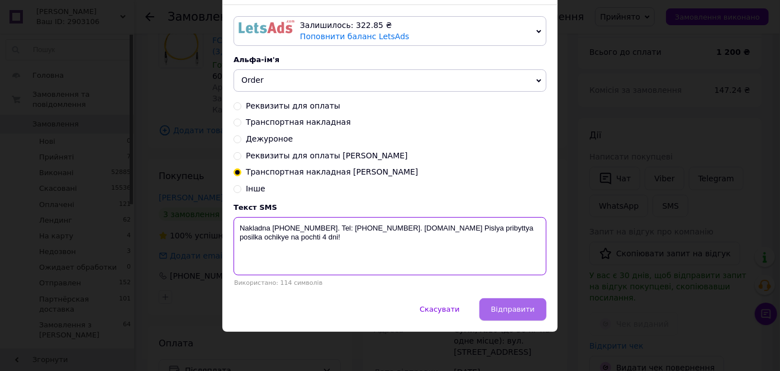
type textarea "Nakladna 20451269170305. Tel: +380503351196. biotrading.com.ua Pislya pribyttya…"
click at [504, 310] on span "Відправити" at bounding box center [513, 309] width 44 height 8
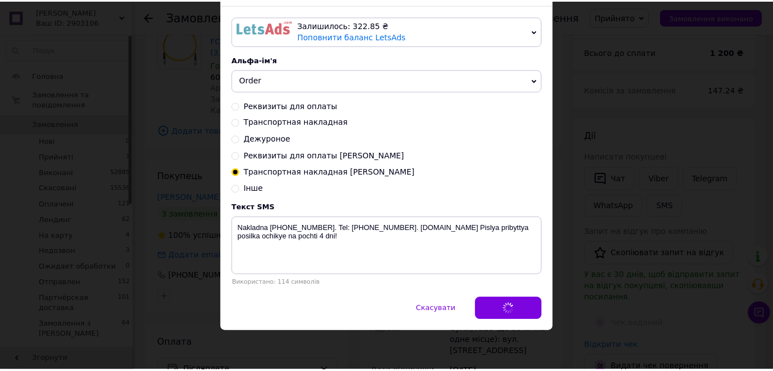
scroll to position [0, 0]
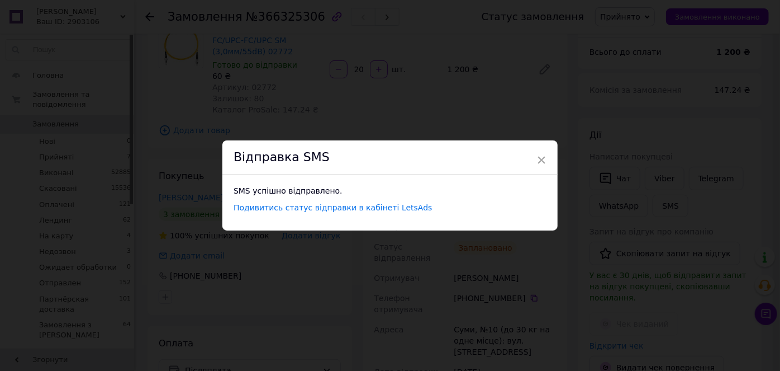
click at [632, 21] on div "× Відправка SMS SMS успішно відправлено. Подивитись статус відправки в кабінеті…" at bounding box center [390, 185] width 780 height 371
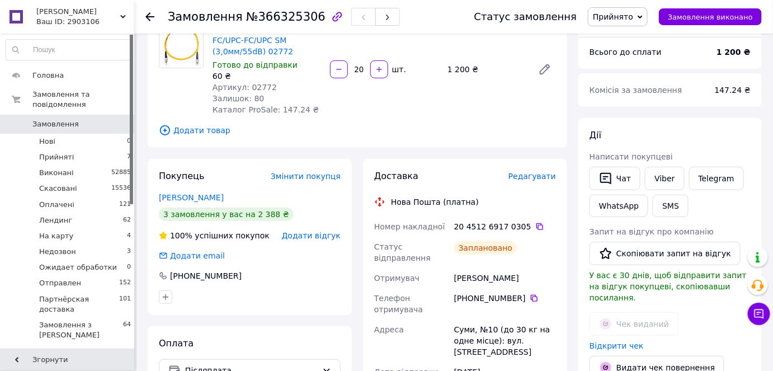
click at [632, 21] on span "Прийнято" at bounding box center [613, 16] width 40 height 9
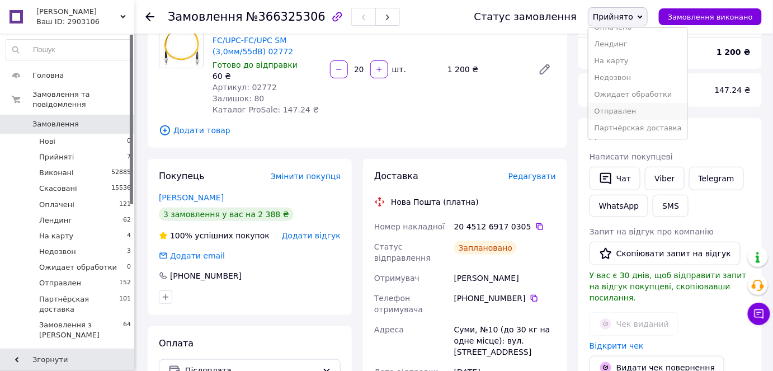
click at [639, 110] on li "Отправлен" at bounding box center [637, 111] width 98 height 17
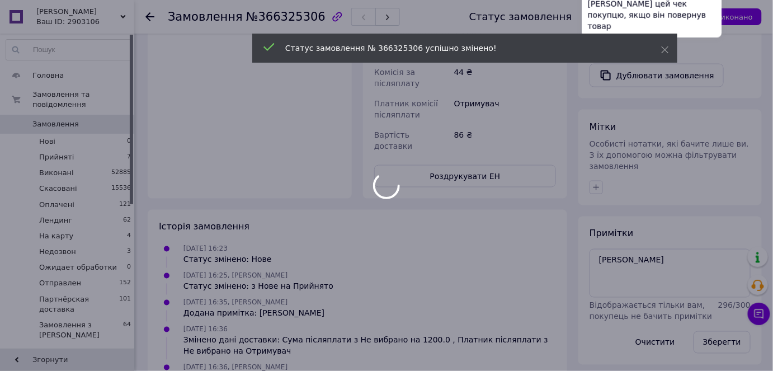
scroll to position [559, 0]
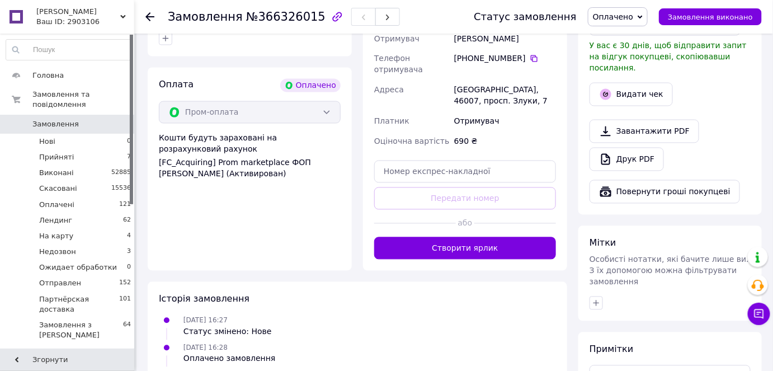
scroll to position [660, 0]
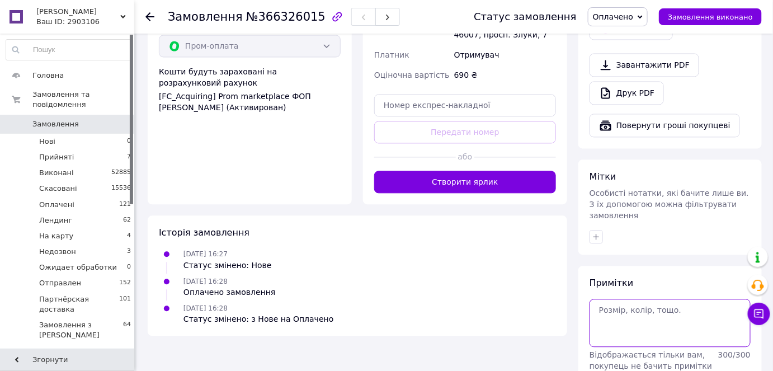
scroll to position [734, 0]
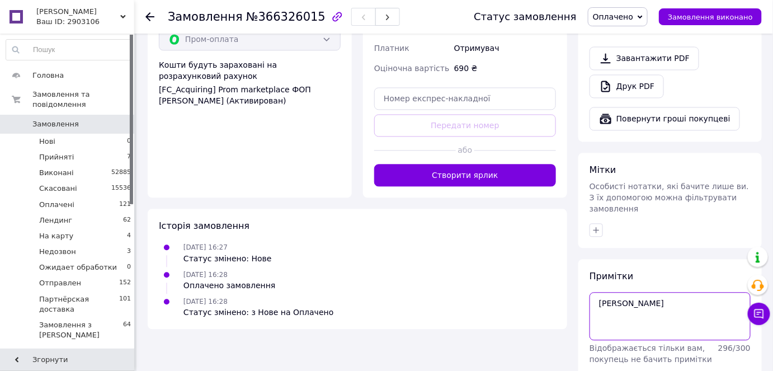
type textarea "[PERSON_NAME]"
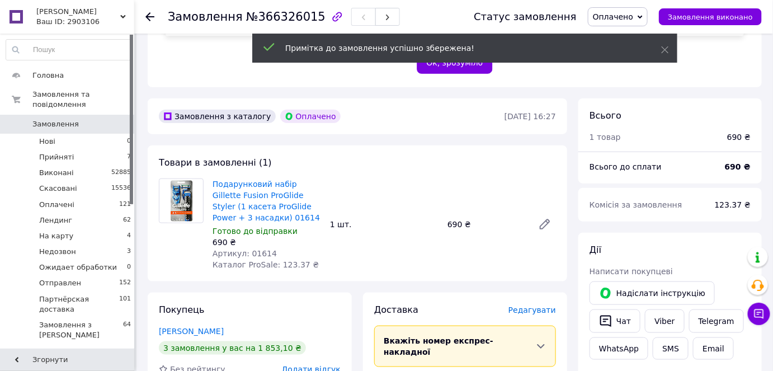
scroll to position [276, 0]
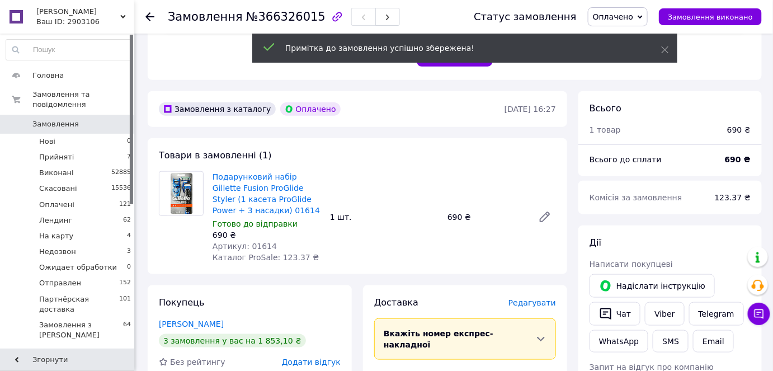
click at [266, 16] on span "№366326015" at bounding box center [285, 16] width 79 height 13
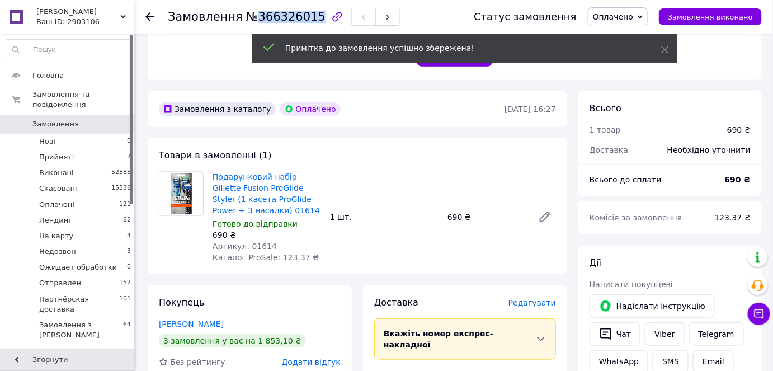
click at [266, 16] on span "№366326015" at bounding box center [285, 16] width 79 height 13
copy span "366326015"
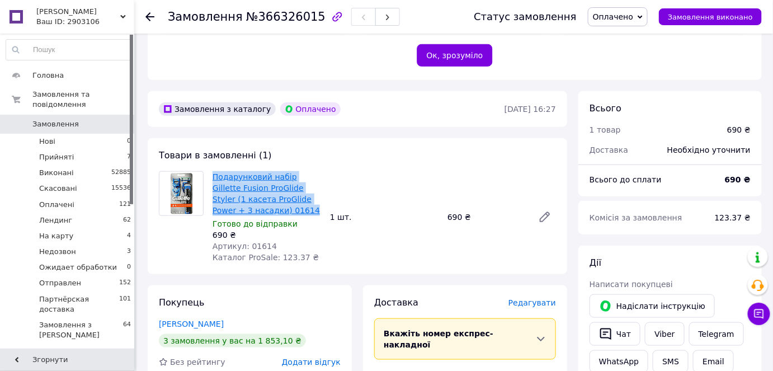
drag, startPoint x: 274, startPoint y: 185, endPoint x: 213, endPoint y: 148, distance: 71.5
click at [213, 171] on span "Подарунковий набір Gillette Fusion ProGlide Styler (1 касета ProGlide Power + 3…" at bounding box center [266, 193] width 108 height 45
copy link "Подарунковий набір Gillette Fusion ProGlide Styler (1 касета ProGlide Power + 3…"
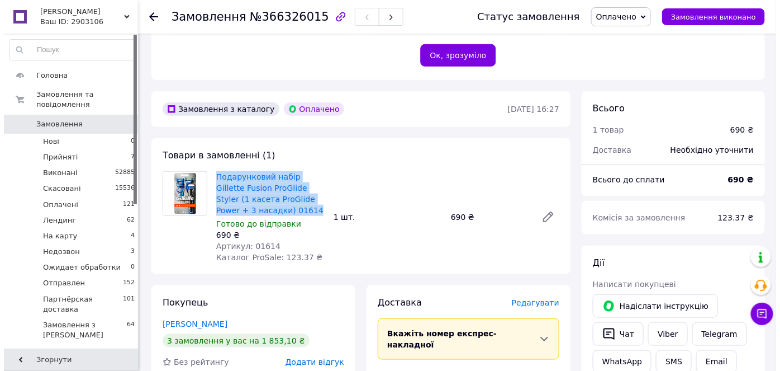
scroll to position [479, 0]
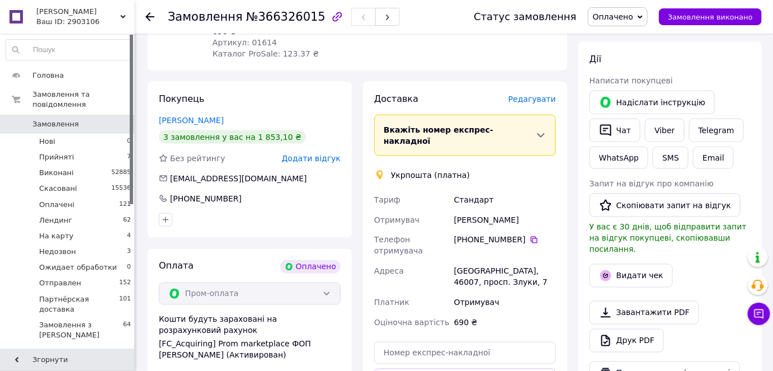
drag, startPoint x: 531, startPoint y: 181, endPoint x: 425, endPoint y: 173, distance: 105.9
click at [425, 190] on div "Тариф Стандарт Отримувач Курилов Дмитрий Телефон отримувача +380 63 340 39 30  …" at bounding box center [465, 261] width 186 height 143
click at [544, 210] on div "[PERSON_NAME]" at bounding box center [505, 220] width 106 height 20
drag, startPoint x: 537, startPoint y: 181, endPoint x: 445, endPoint y: 181, distance: 91.7
click at [445, 190] on div "Тариф Стандарт Отримувач Курилов Дмитрий Телефон отримувача +380 63 340 39 30  …" at bounding box center [465, 261] width 186 height 143
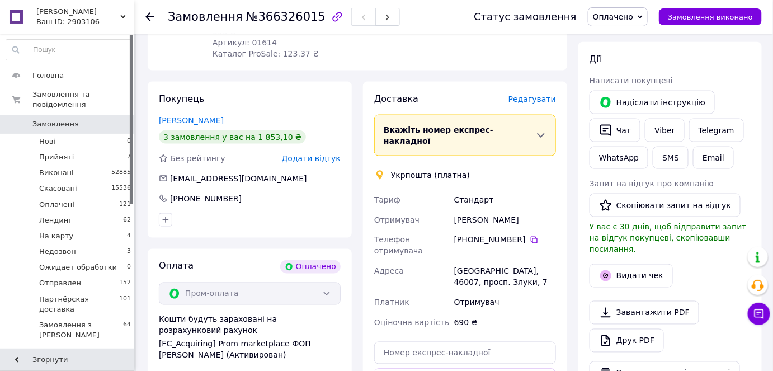
copy div "Отримувач Курилов Дмитрий"
click at [541, 94] on span "Редагувати" at bounding box center [532, 98] width 48 height 9
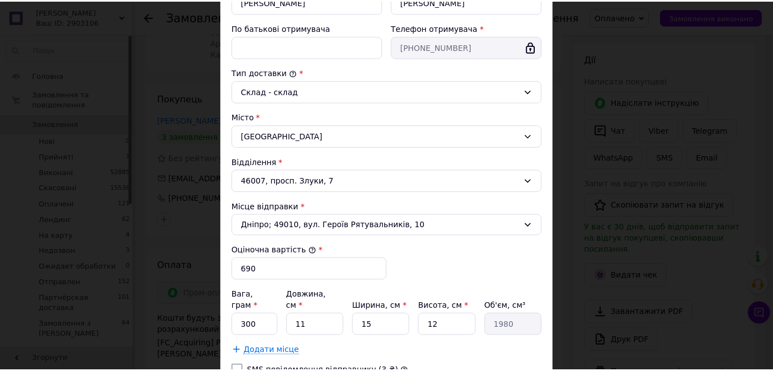
scroll to position [325, 0]
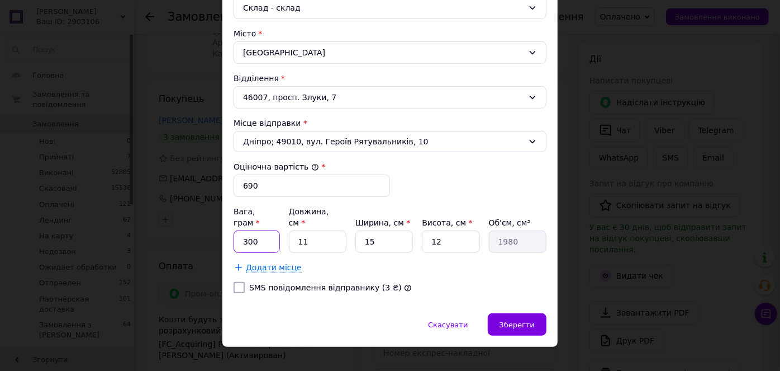
click at [256, 230] on input "300" at bounding box center [257, 241] width 46 height 22
click at [517, 320] on span "Зберегти" at bounding box center [517, 324] width 35 height 8
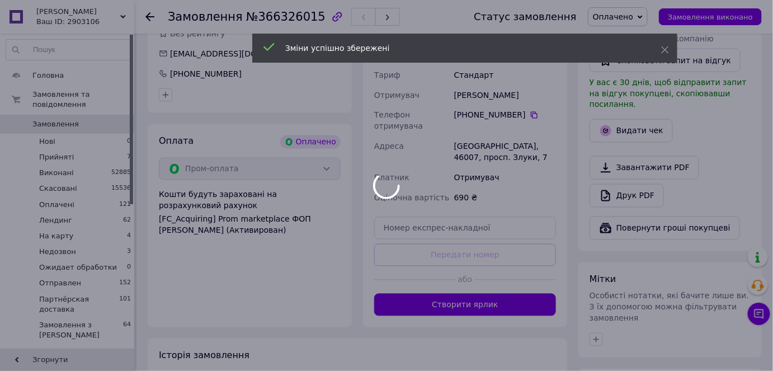
scroll to position [713, 0]
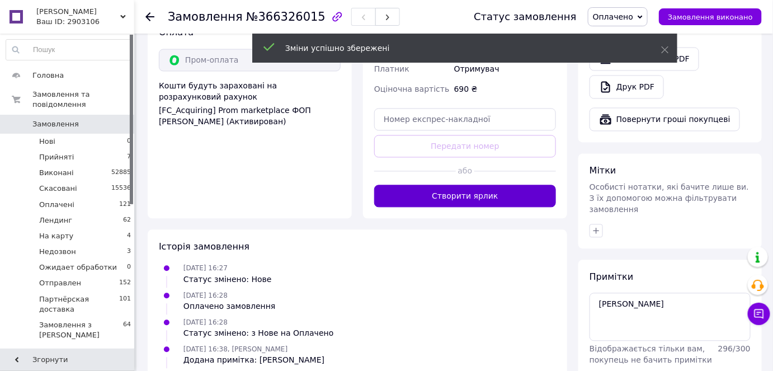
click at [466, 184] on button "Створити ярлик" at bounding box center [465, 195] width 182 height 22
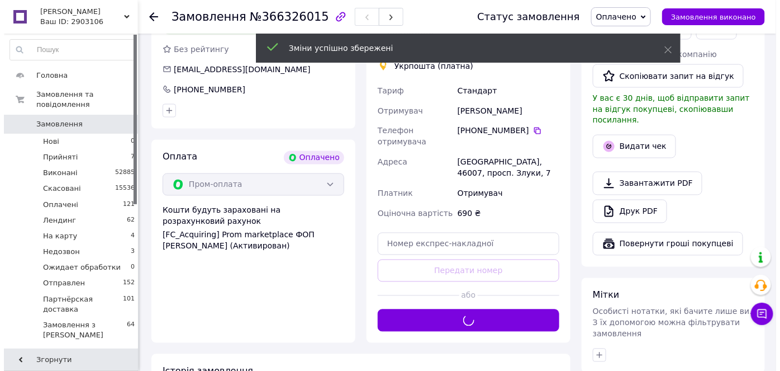
scroll to position [459, 0]
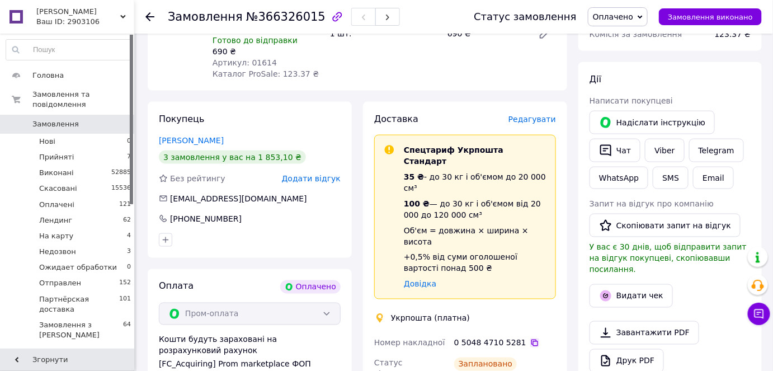
click at [531, 339] on icon at bounding box center [534, 342] width 7 height 7
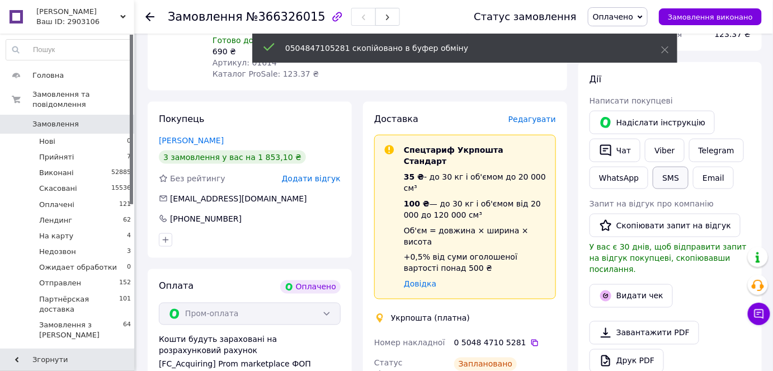
click at [677, 167] on button "SMS" at bounding box center [670, 178] width 36 height 22
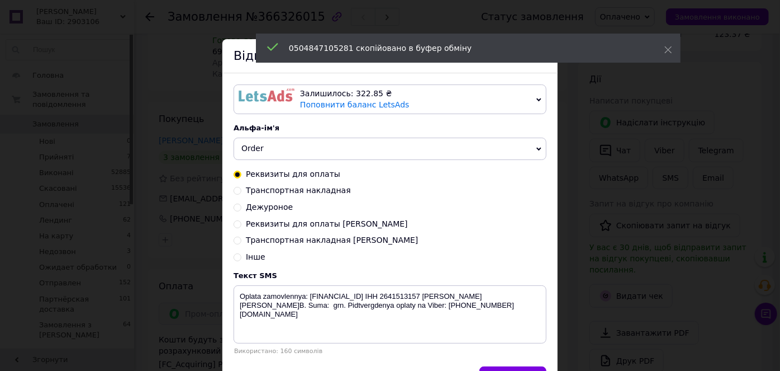
click at [234, 239] on input "Транспортная накладная Надя" at bounding box center [238, 239] width 8 height 8
radio input "true"
radio input "false"
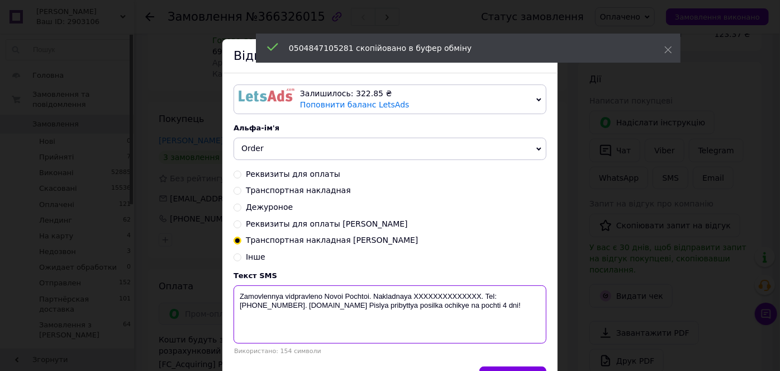
click at [460, 293] on textarea "Zamovlennya vidpravleno Novoi Pochtoi. Nakladnaya XXXXXXXXXXXXXX. Tel: +3805033…" at bounding box center [390, 314] width 313 height 58
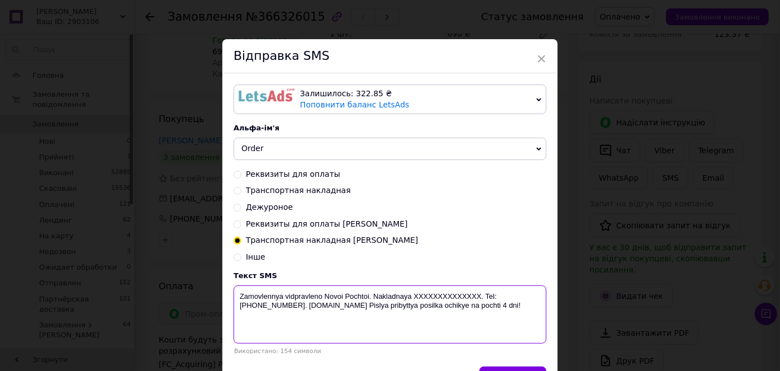
paste textarea "0504847105281"
click at [407, 291] on textarea "Zamovlennya vidpravleno Novoi Pochtoi. Nakladnaya 0504847105281. Tel: +38050335…" at bounding box center [390, 314] width 313 height 58
click at [370, 294] on textarea "Zamovlennya vidpravleno Novoi Pochtoi. Nakladna 0504847105281. Tel: +3805033511…" at bounding box center [390, 314] width 313 height 58
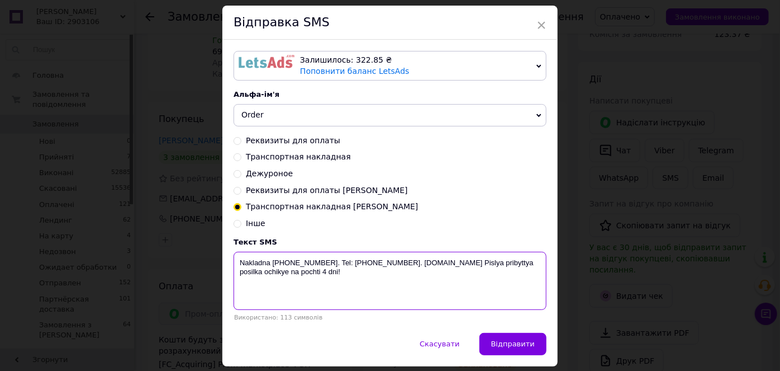
scroll to position [69, 0]
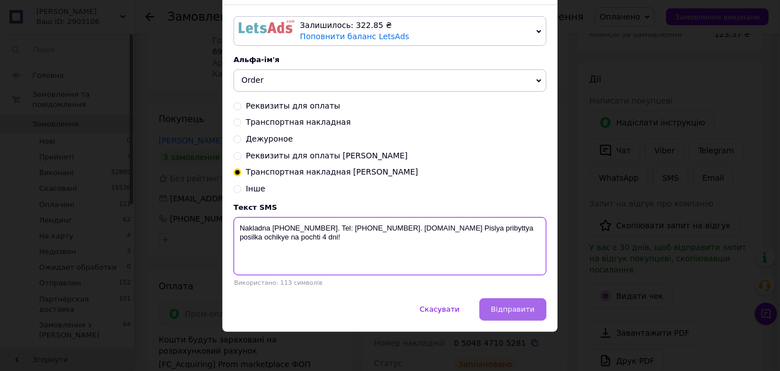
type textarea "Nakladna 0504847105281. Tel: +380503351196. biotrading.com.ua Pislya pribyttya …"
click at [494, 317] on button "Відправити" at bounding box center [513, 309] width 67 height 22
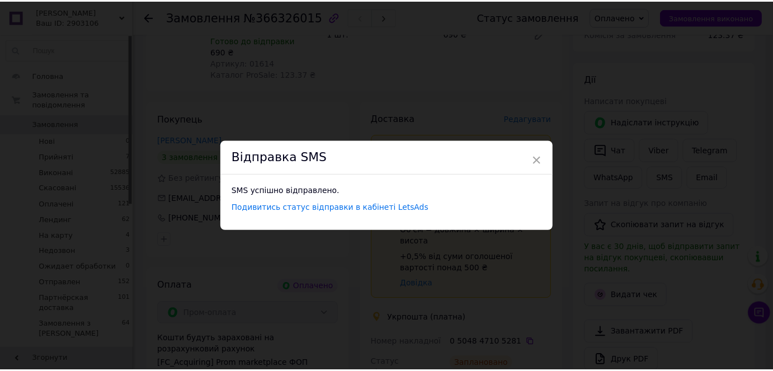
scroll to position [0, 0]
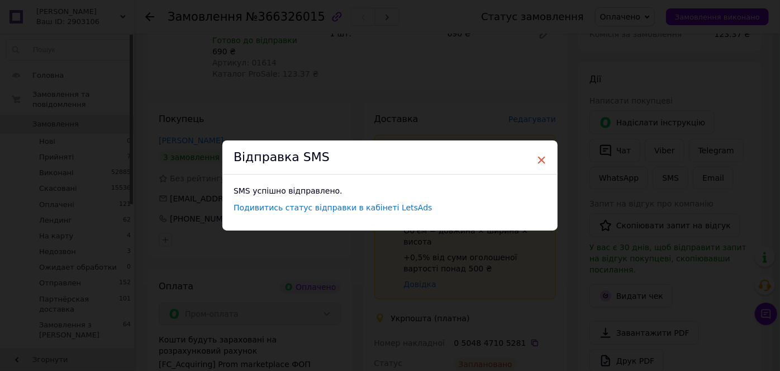
click at [542, 155] on span "×" at bounding box center [542, 159] width 10 height 19
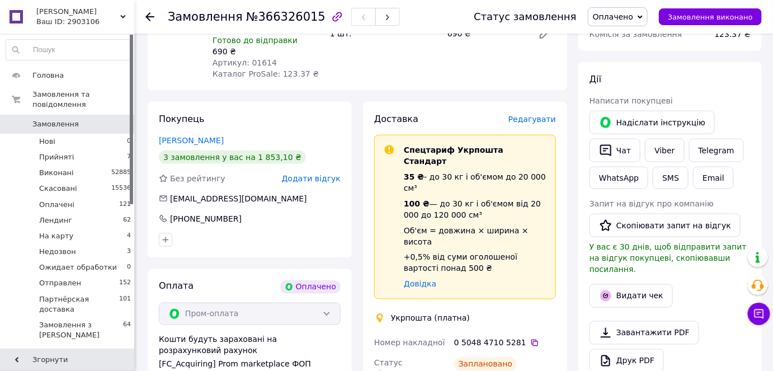
scroll to position [255, 0]
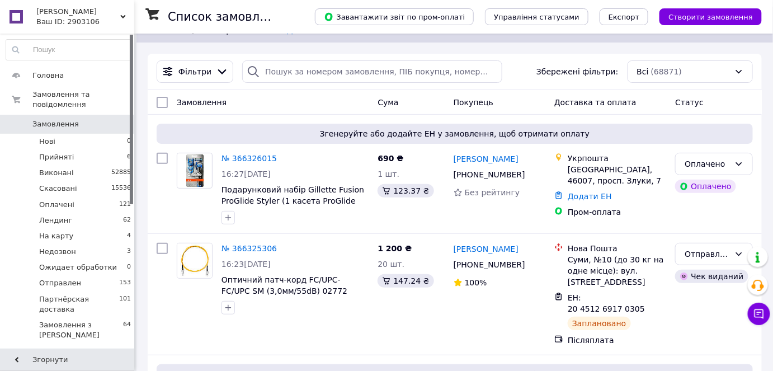
scroll to position [50, 0]
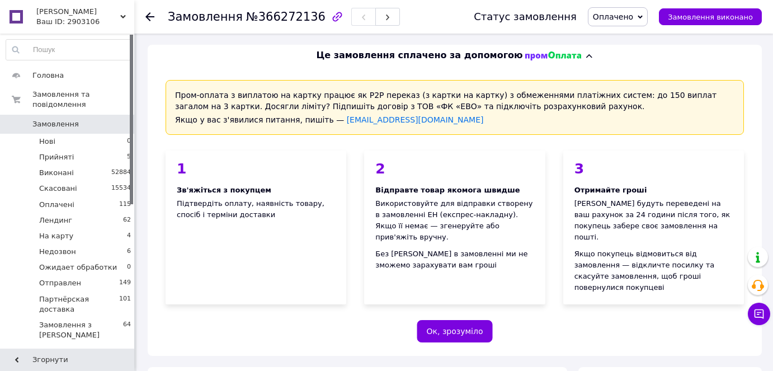
scroll to position [356, 0]
